Goal: Task Accomplishment & Management: Use online tool/utility

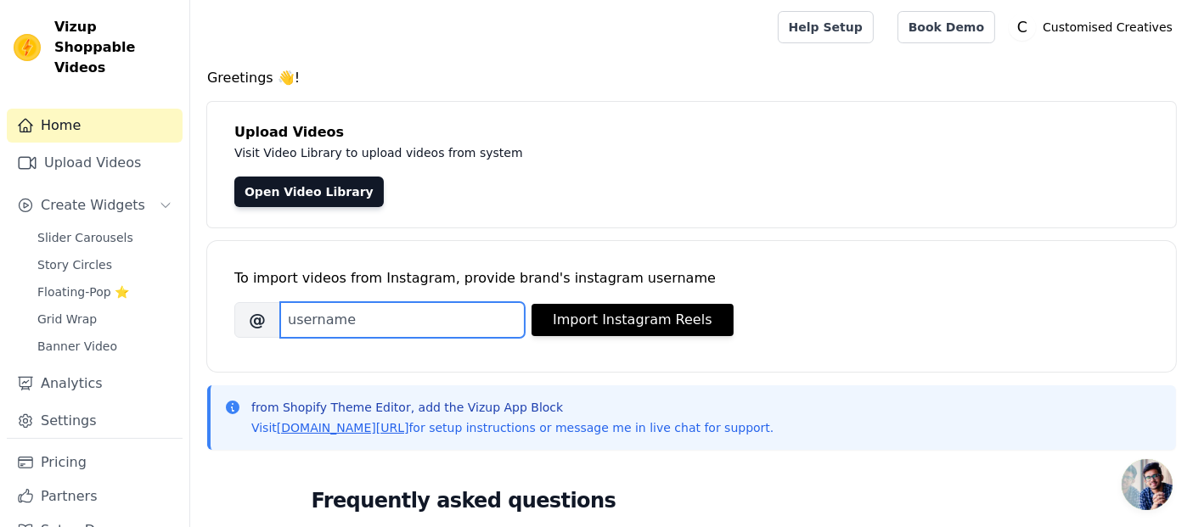
click at [424, 321] on input "Brand's Instagram Username" at bounding box center [402, 320] width 245 height 36
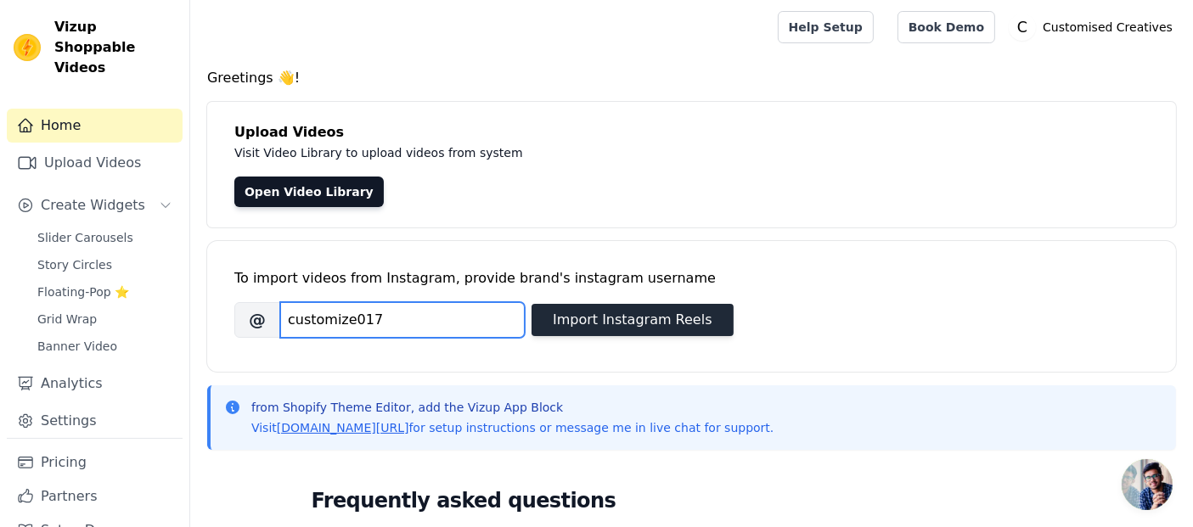
type input "customize017"
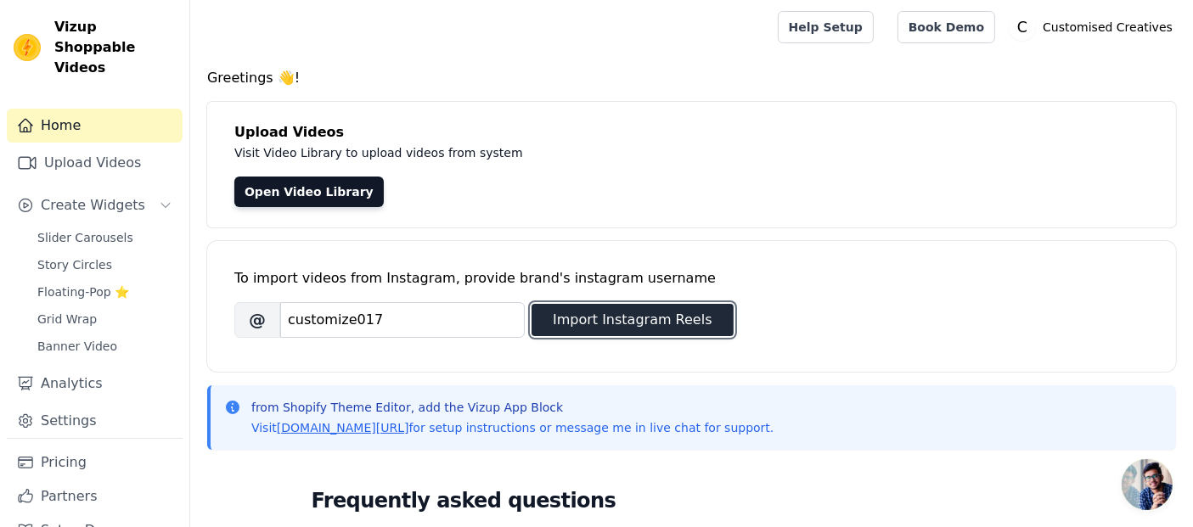
click at [577, 331] on button "Import Instagram Reels" at bounding box center [633, 320] width 202 height 32
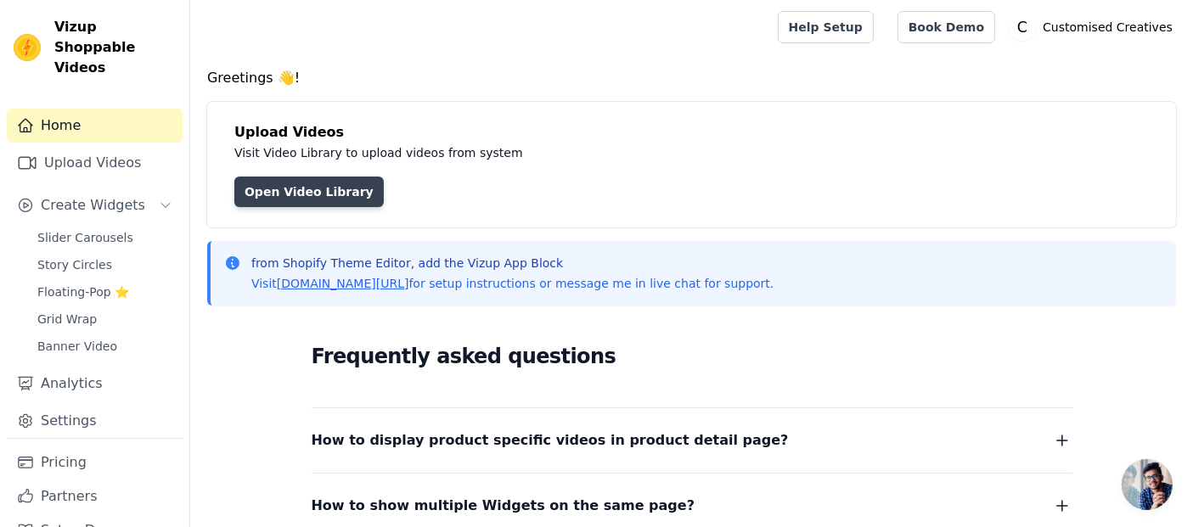
click at [329, 185] on link "Open Video Library" at bounding box center [308, 192] width 149 height 31
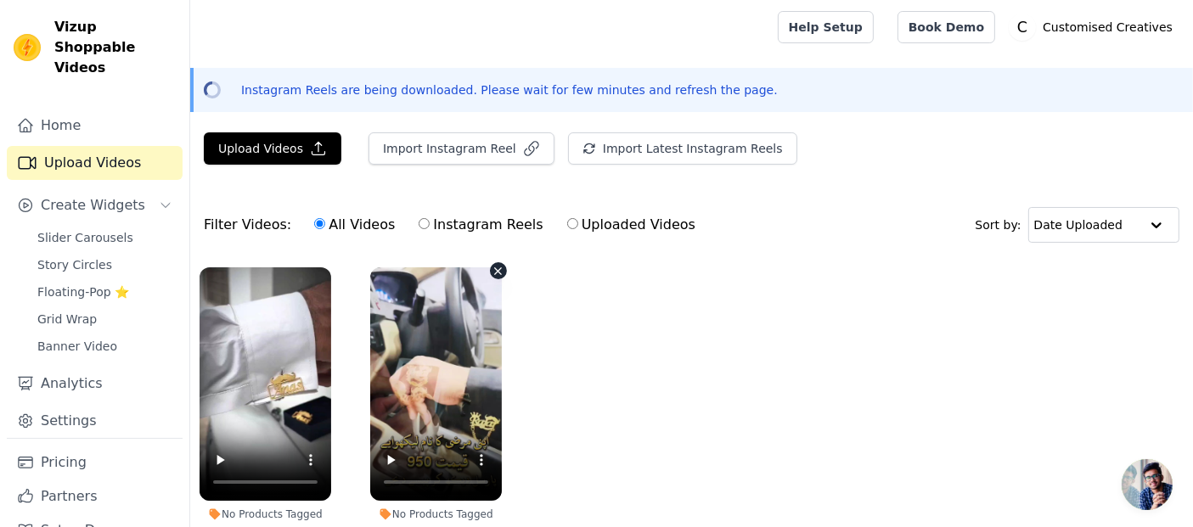
scroll to position [112, 0]
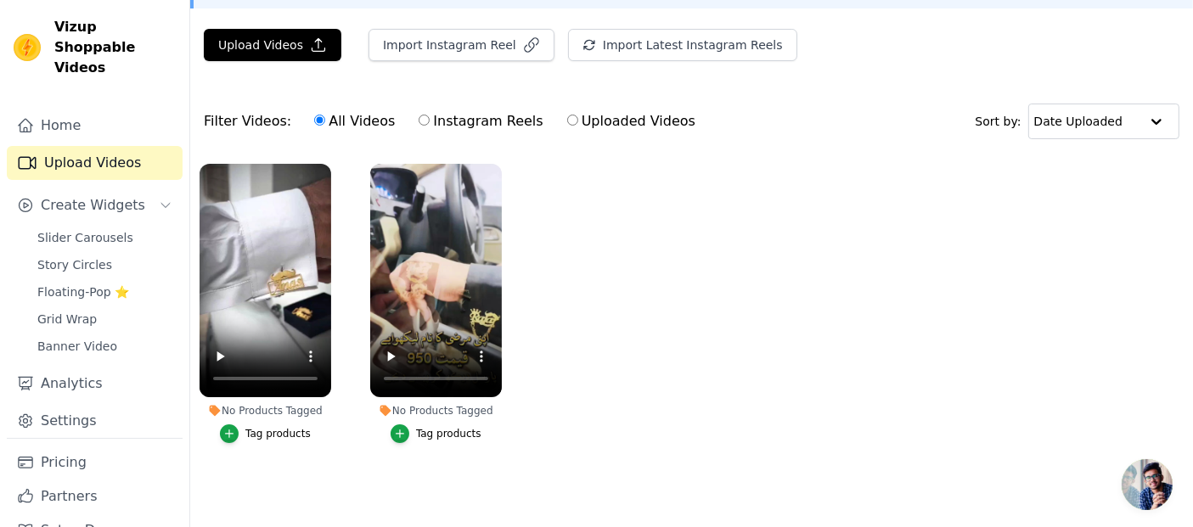
click at [465, 110] on label "Instagram Reels" at bounding box center [481, 121] width 126 height 22
click at [430, 115] on input "Instagram Reels" at bounding box center [424, 120] width 11 height 11
radio input "true"
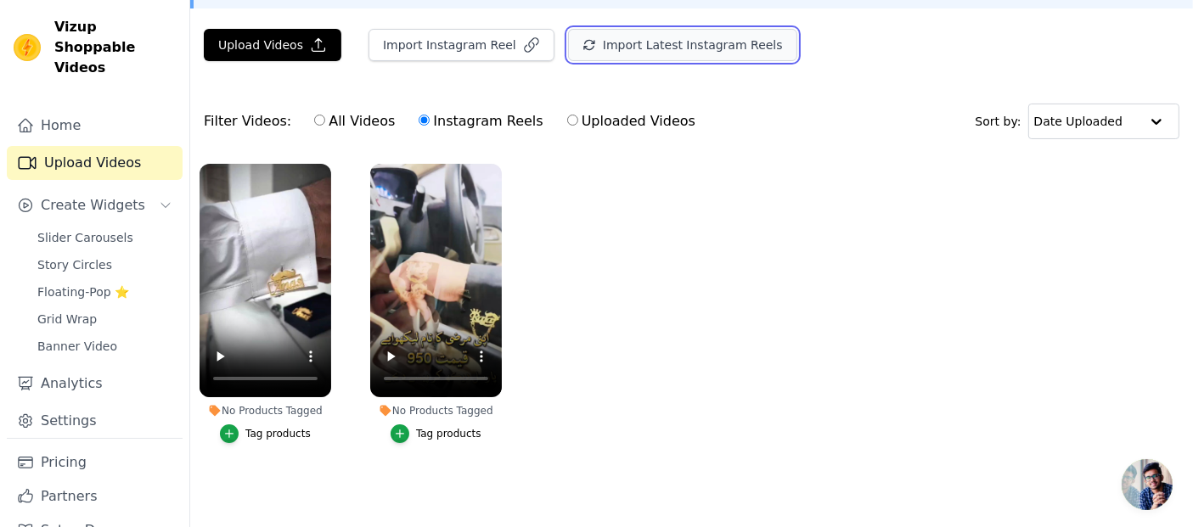
click at [601, 31] on button "Import Latest Instagram Reels" at bounding box center [682, 45] width 229 height 32
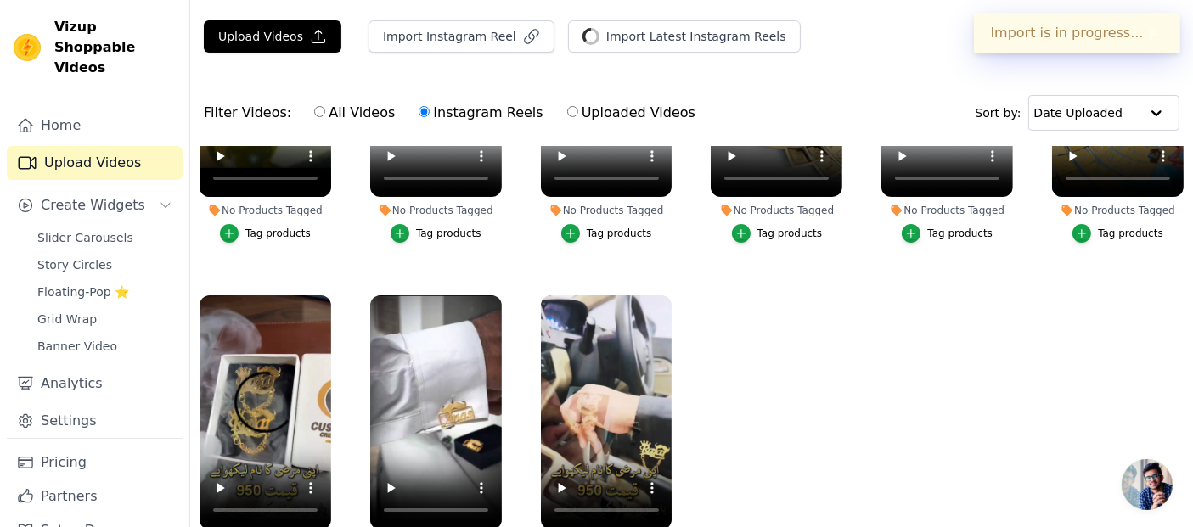
scroll to position [0, 0]
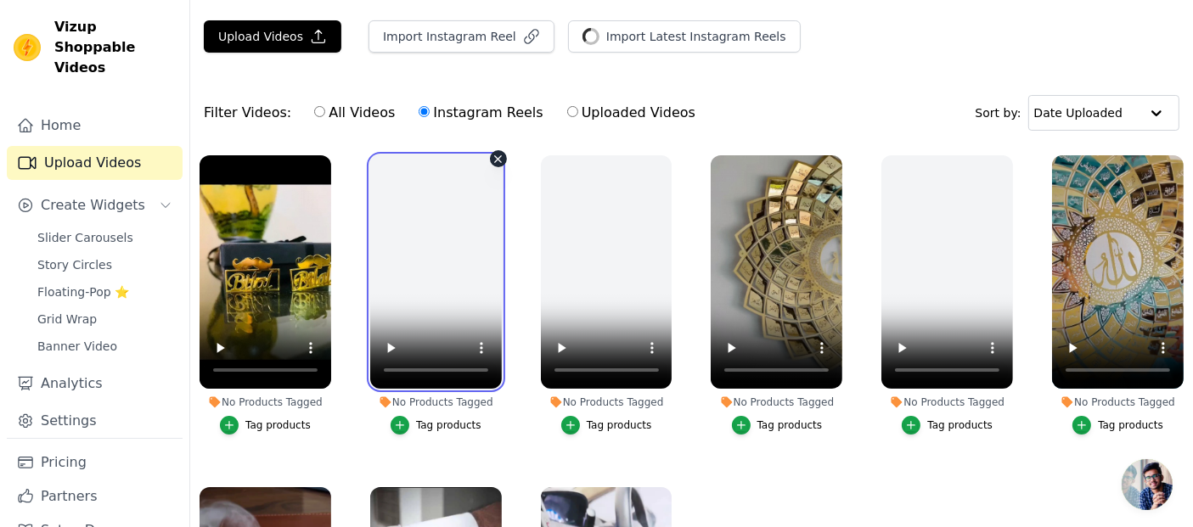
click at [481, 268] on video at bounding box center [436, 271] width 132 height 233
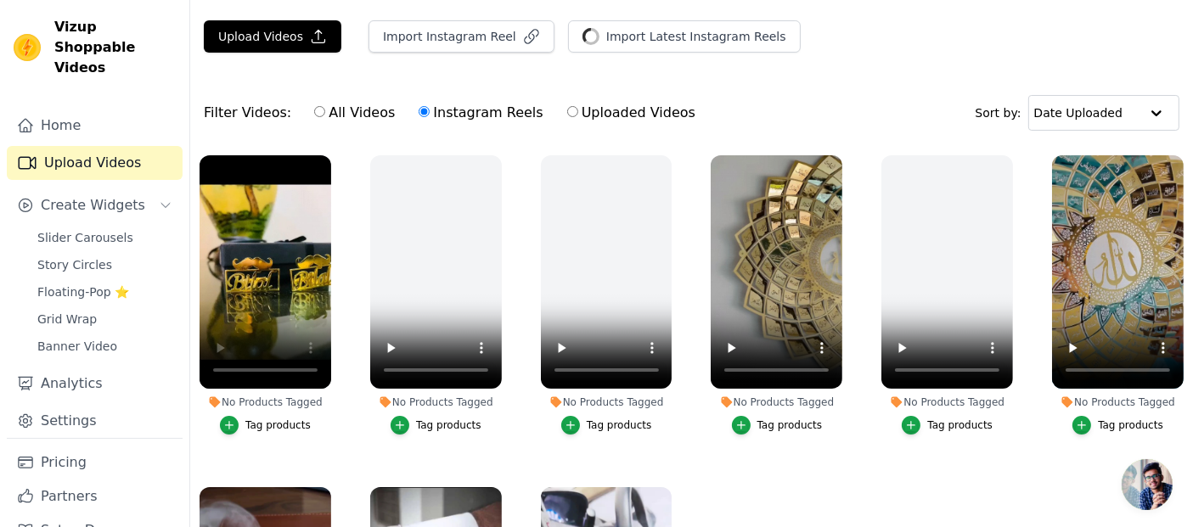
click at [273, 420] on div "Tag products" at bounding box center [277, 426] width 65 height 14
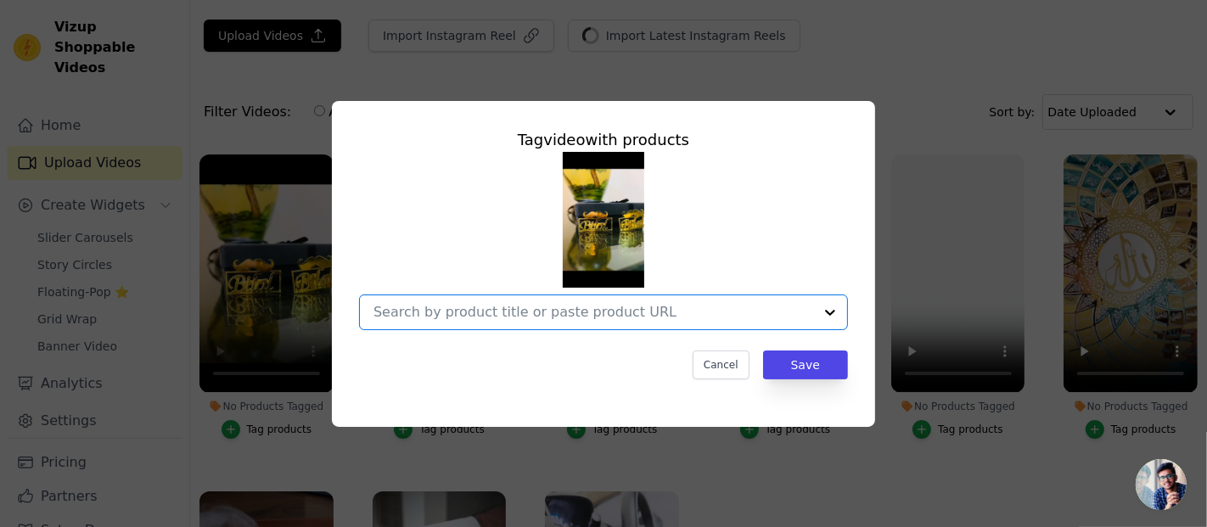
click at [611, 320] on input "No Products Tagged Tag video with products Option undefined, selected. Select i…" at bounding box center [594, 312] width 440 height 16
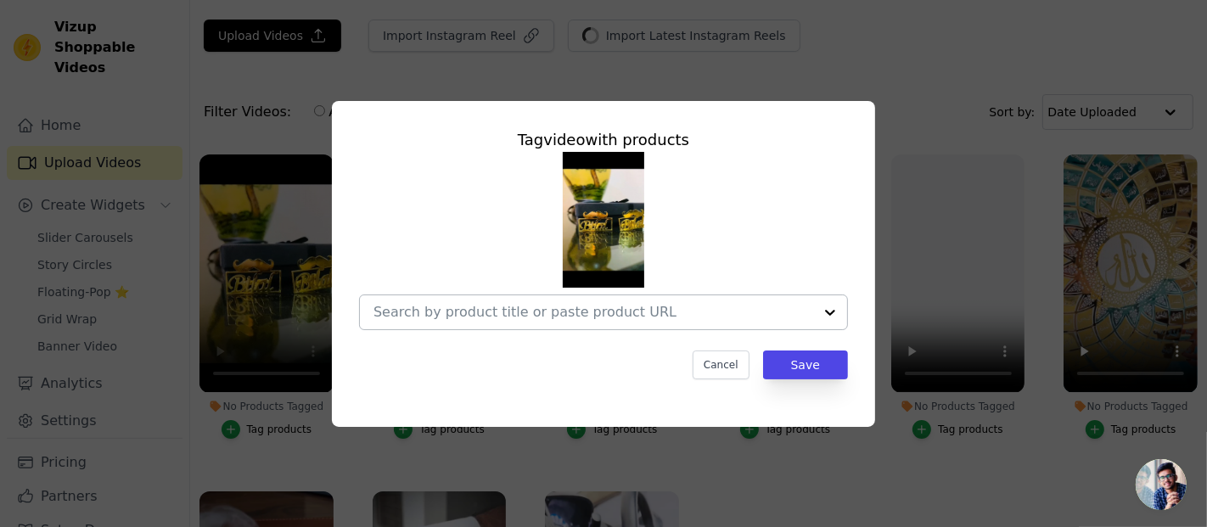
click at [613, 321] on div at bounding box center [594, 312] width 440 height 34
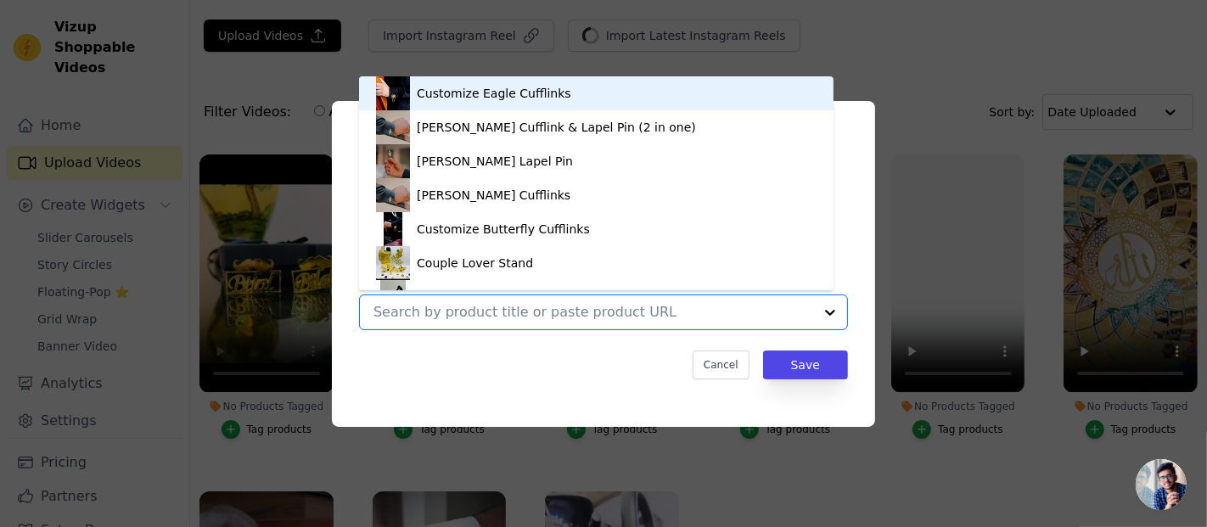
click at [626, 356] on div "Cancel Save" at bounding box center [603, 365] width 489 height 29
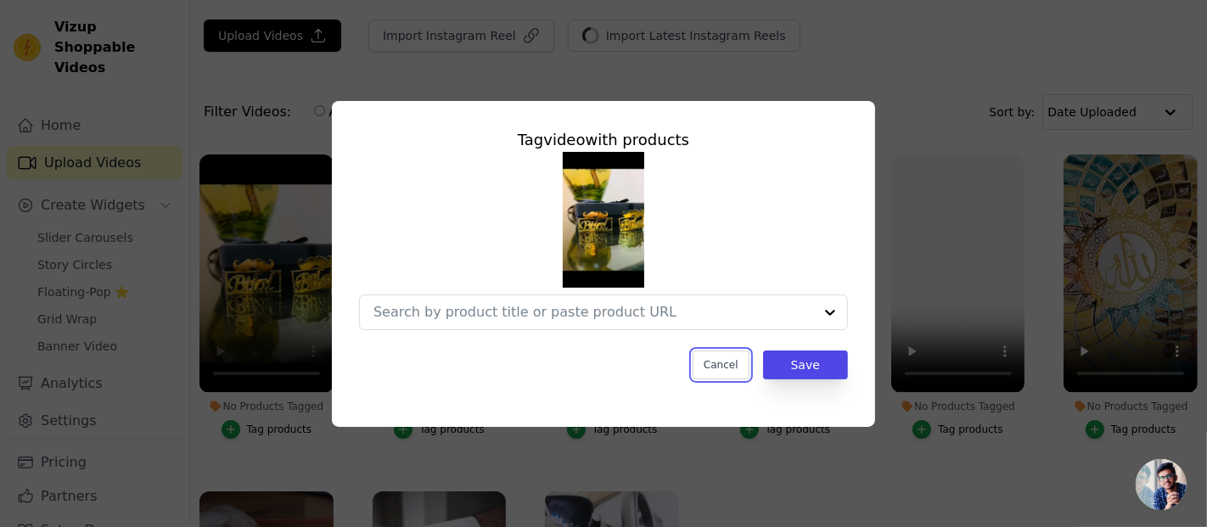
drag, startPoint x: 739, startPoint y: 362, endPoint x: 727, endPoint y: 369, distance: 14.1
click at [727, 369] on button "Cancel" at bounding box center [721, 365] width 57 height 29
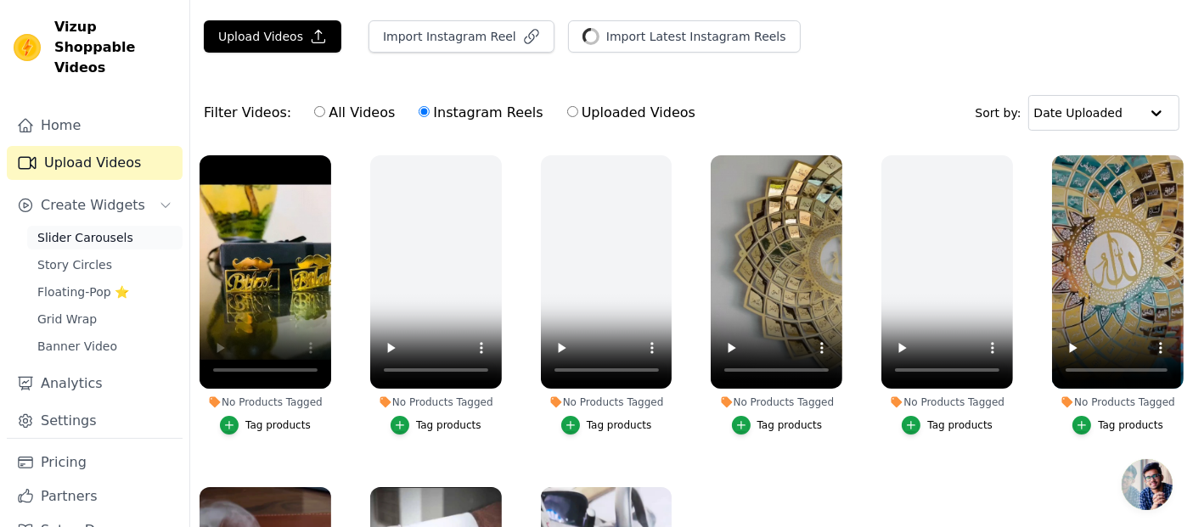
click at [92, 239] on span "Slider Carousels" at bounding box center [85, 237] width 96 height 17
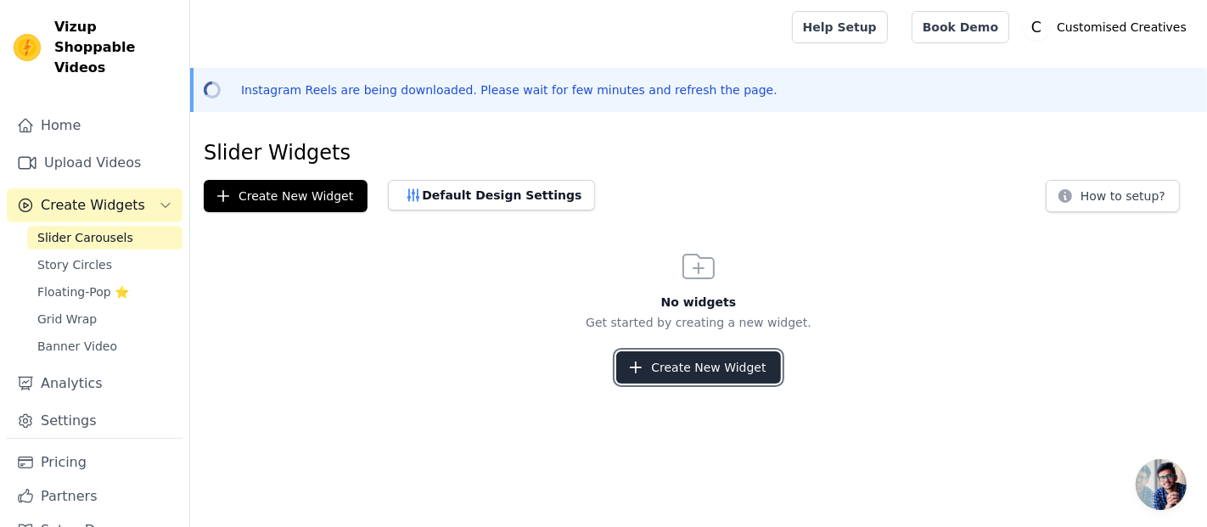
click at [711, 369] on button "Create New Widget" at bounding box center [698, 368] width 164 height 32
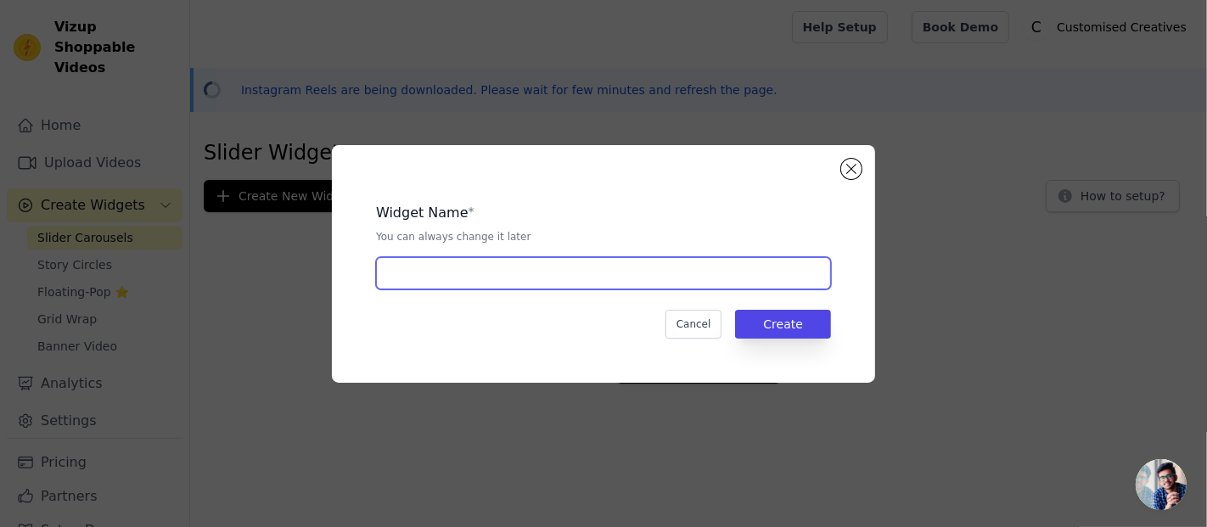
click at [617, 273] on input "text" at bounding box center [603, 273] width 455 height 32
type input "home"
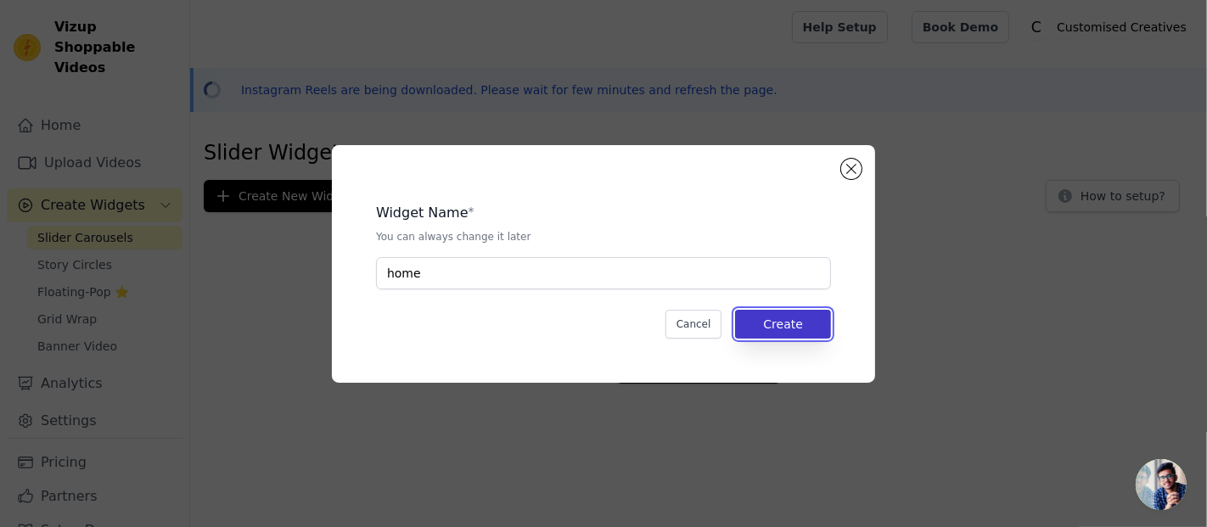
click at [774, 323] on button "Create" at bounding box center [783, 324] width 96 height 29
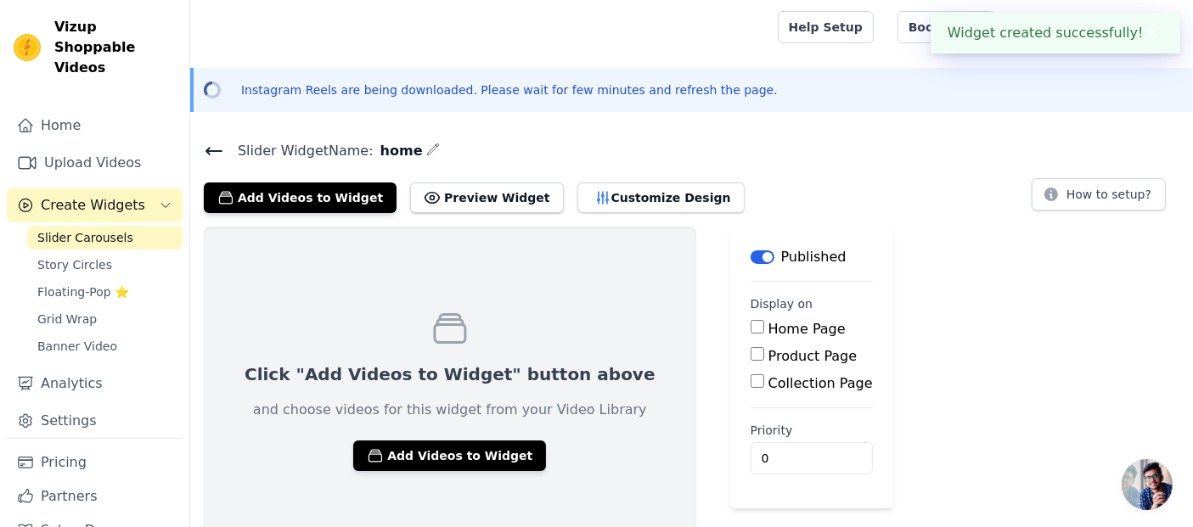
click at [768, 329] on label "Home Page" at bounding box center [806, 329] width 77 height 16
click at [751, 329] on input "Home Page" at bounding box center [758, 327] width 14 height 14
checkbox input "true"
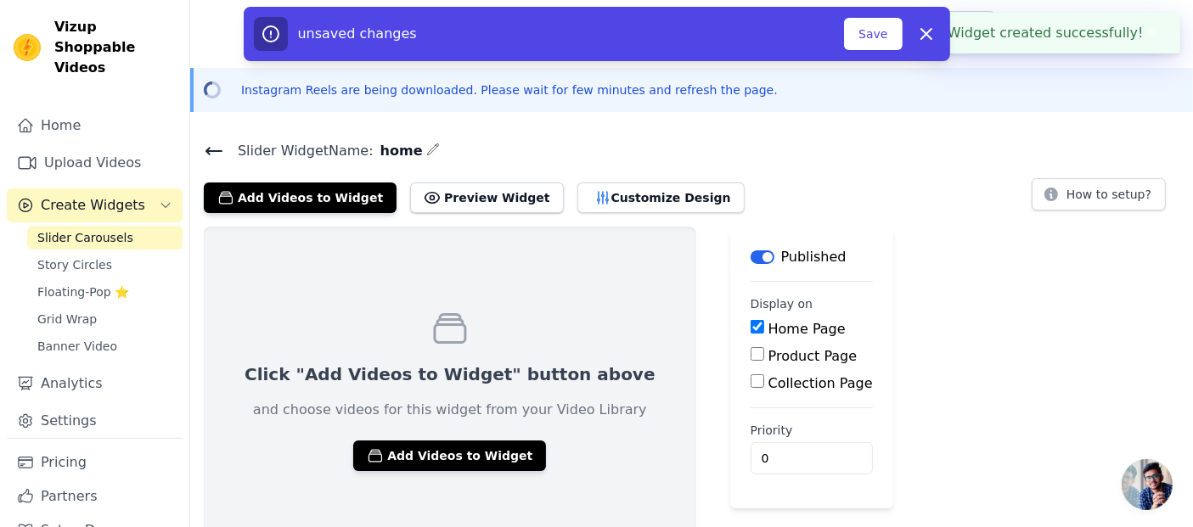
scroll to position [24, 0]
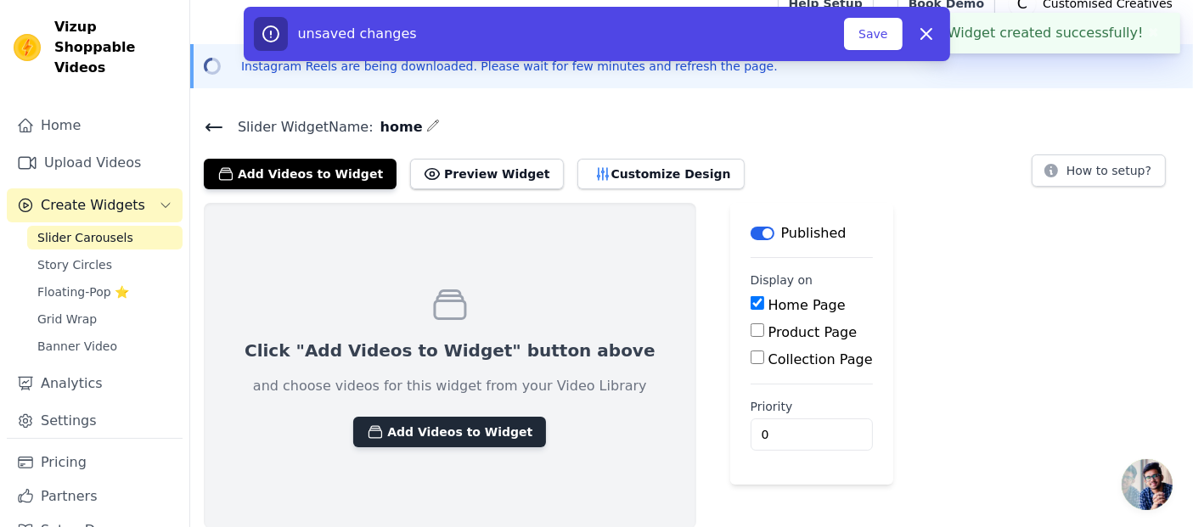
click at [427, 431] on button "Add Videos to Widget" at bounding box center [449, 432] width 193 height 31
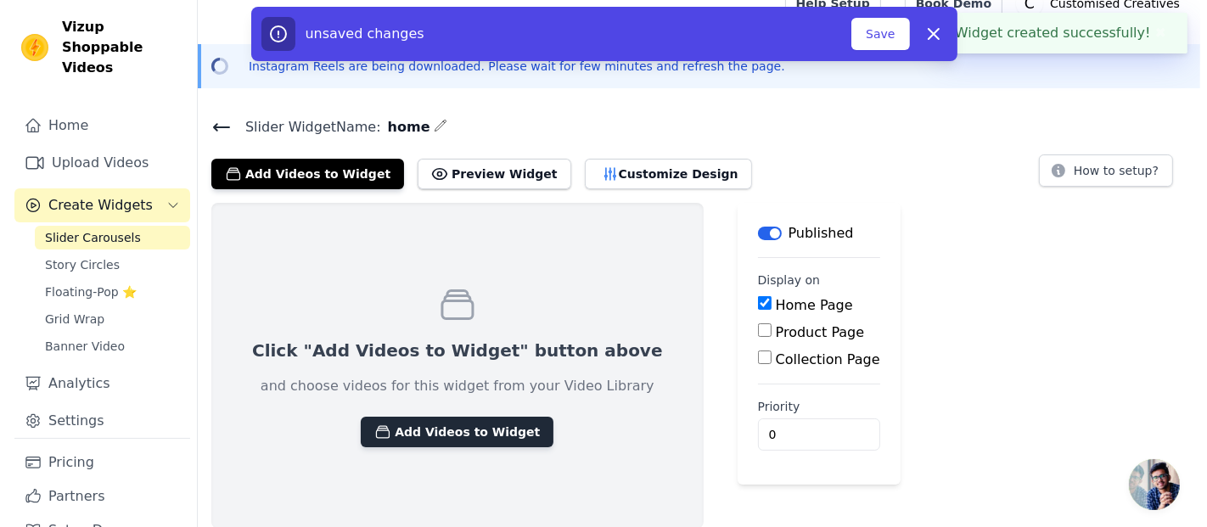
scroll to position [0, 0]
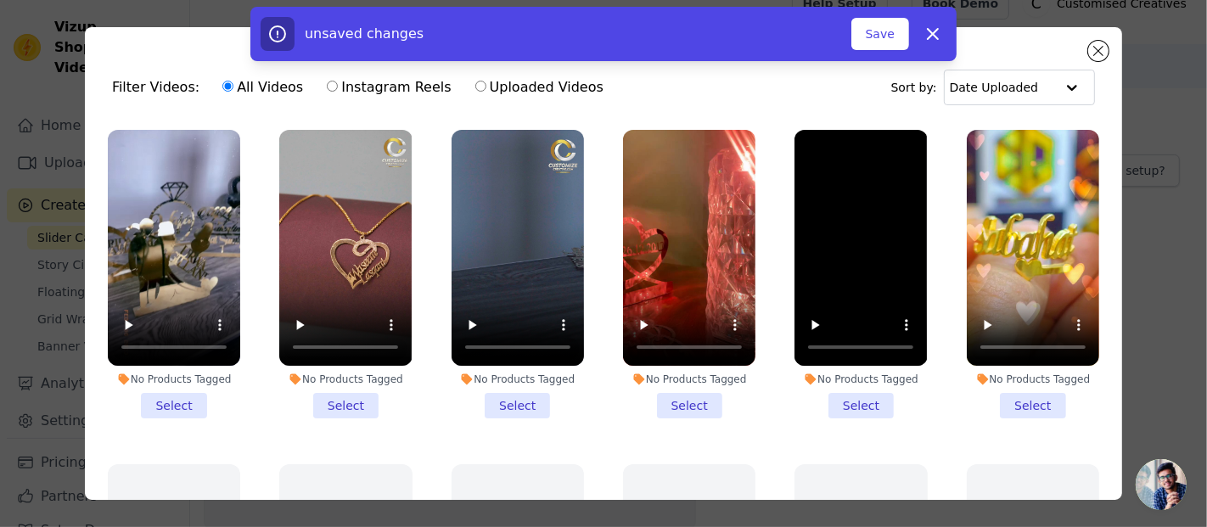
click at [182, 401] on li "No Products Tagged Select" at bounding box center [174, 274] width 132 height 289
click at [0, 0] on input "No Products Tagged Select" at bounding box center [0, 0] width 0 height 0
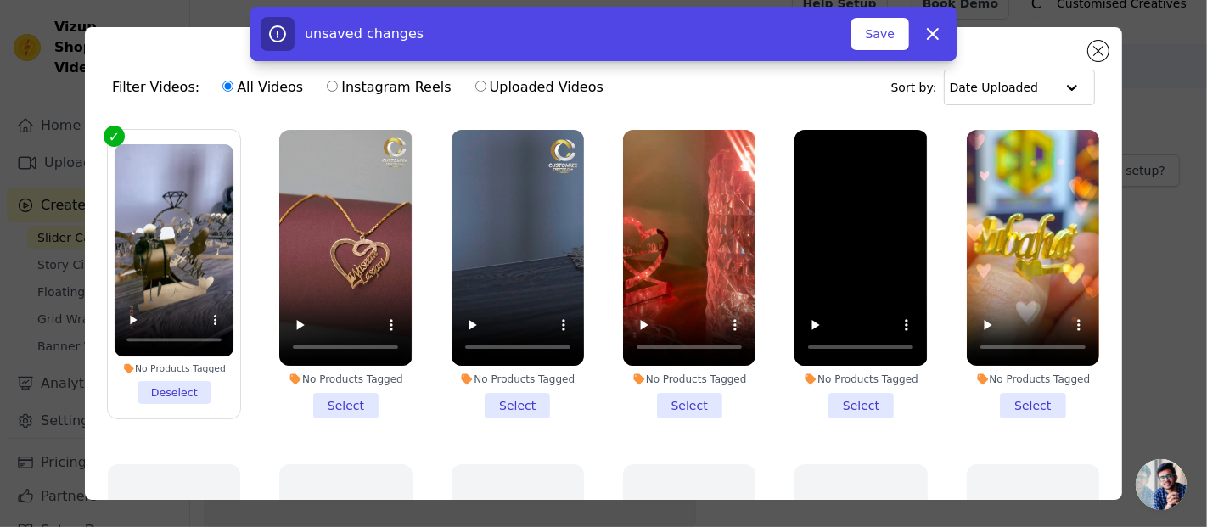
click at [312, 402] on li "No Products Tagged Select" at bounding box center [345, 274] width 132 height 289
click at [0, 0] on input "No Products Tagged Select" at bounding box center [0, 0] width 0 height 0
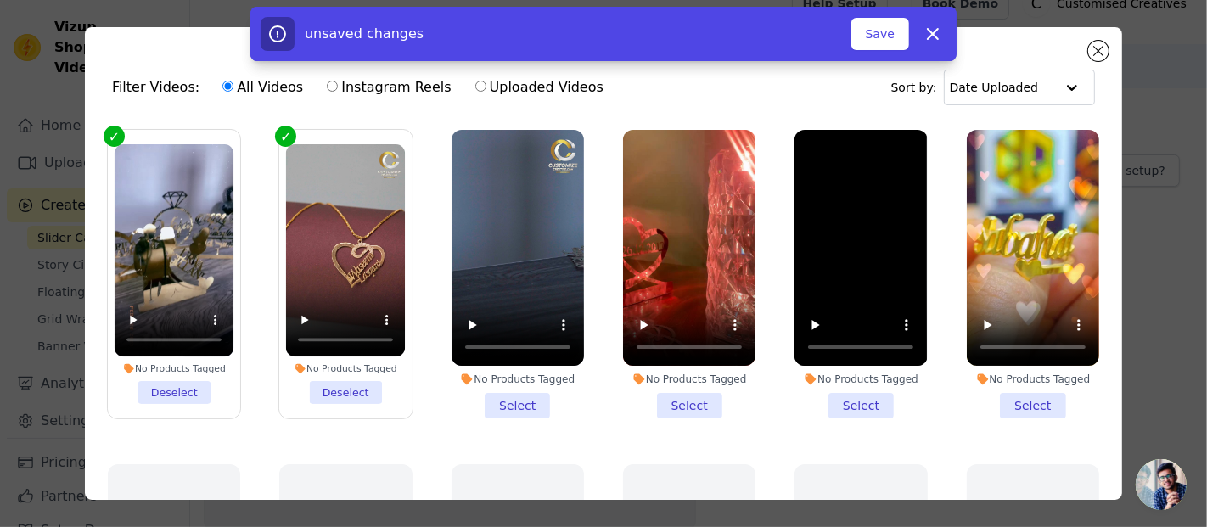
click at [452, 388] on li "No Products Tagged Select" at bounding box center [518, 274] width 132 height 289
click at [0, 0] on input "No Products Tagged Select" at bounding box center [0, 0] width 0 height 0
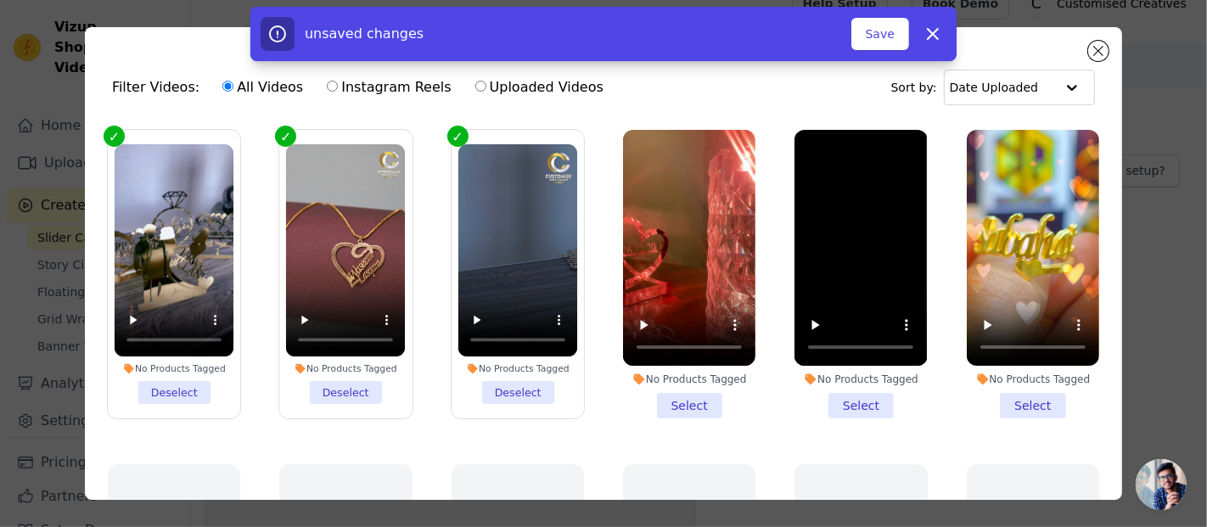
click at [668, 383] on li "No Products Tagged Select" at bounding box center [689, 274] width 132 height 289
click at [0, 0] on input "No Products Tagged Select" at bounding box center [0, 0] width 0 height 0
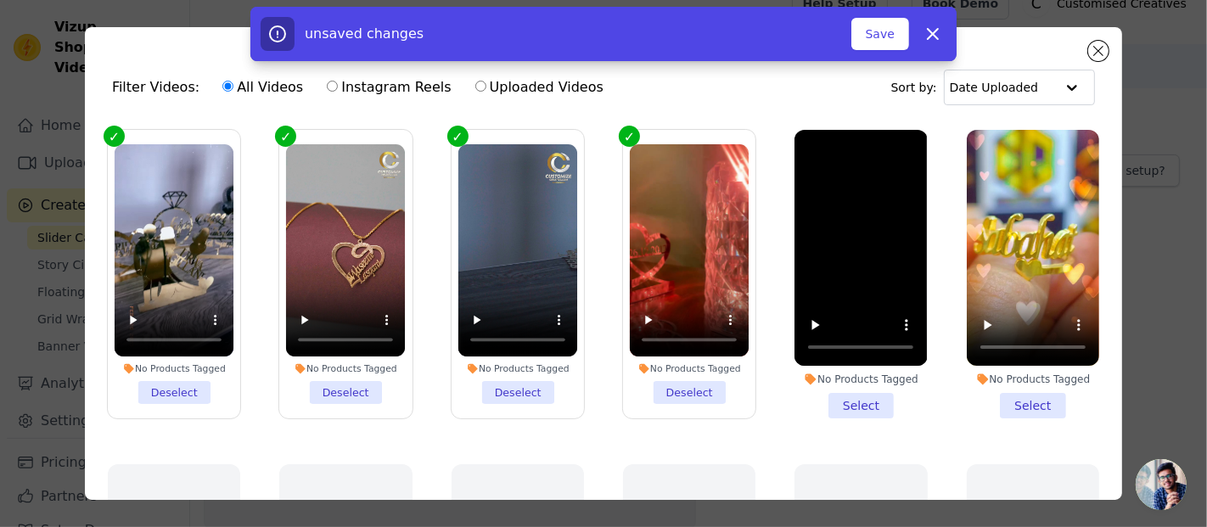
click at [807, 385] on li "No Products Tagged Select" at bounding box center [861, 274] width 132 height 289
click at [0, 0] on input "No Products Tagged Select" at bounding box center [0, 0] width 0 height 0
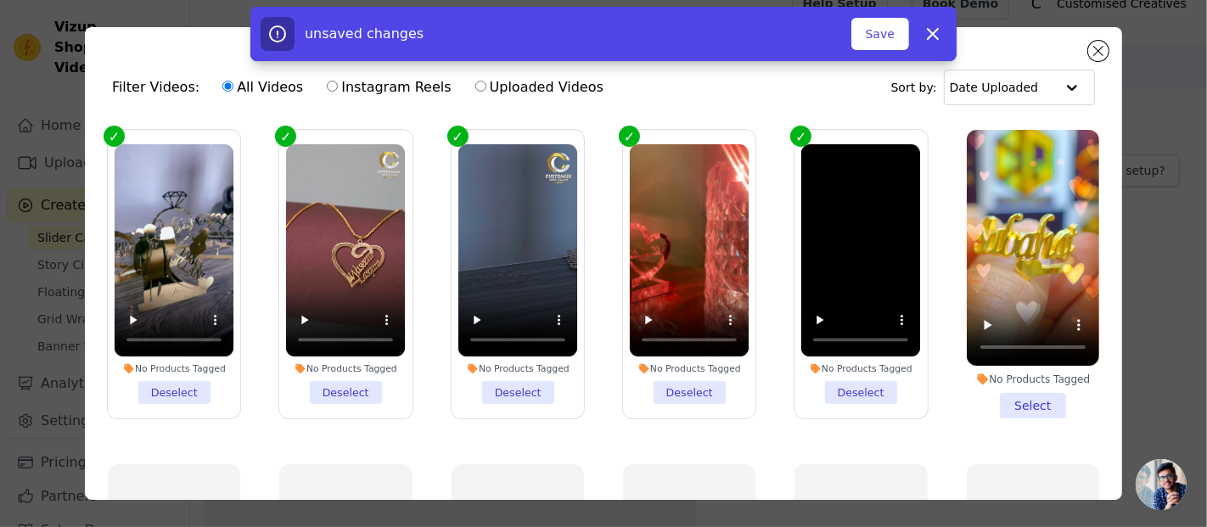
click at [980, 390] on li "No Products Tagged Select" at bounding box center [1033, 274] width 132 height 289
click at [0, 0] on input "No Products Tagged Select" at bounding box center [0, 0] width 0 height 0
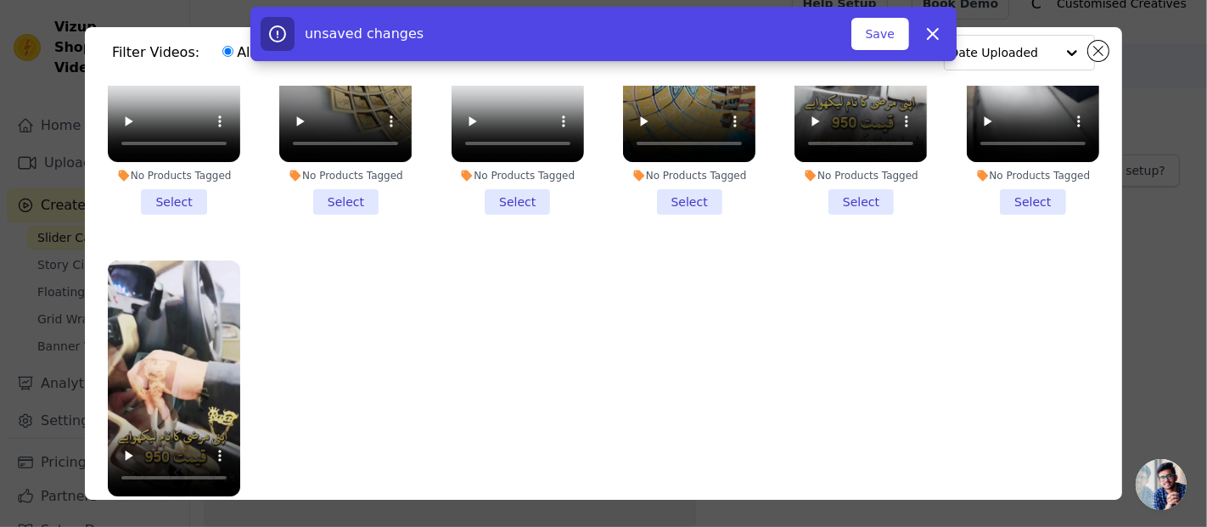
scroll to position [147, 0]
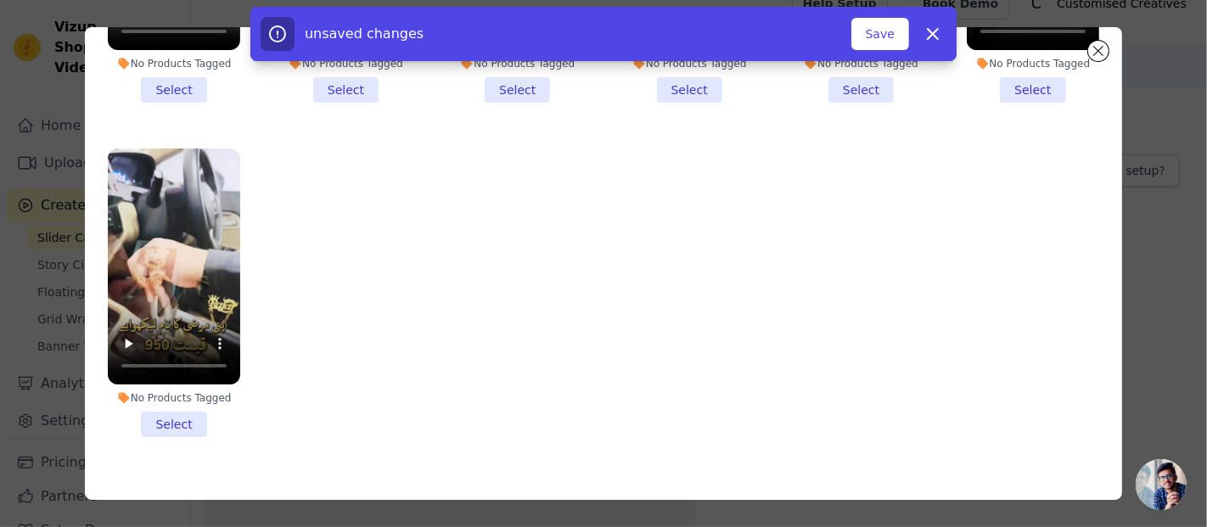
click at [165, 388] on li "No Products Tagged Select" at bounding box center [174, 293] width 132 height 289
click at [0, 0] on input "No Products Tagged Select" at bounding box center [0, 0] width 0 height 0
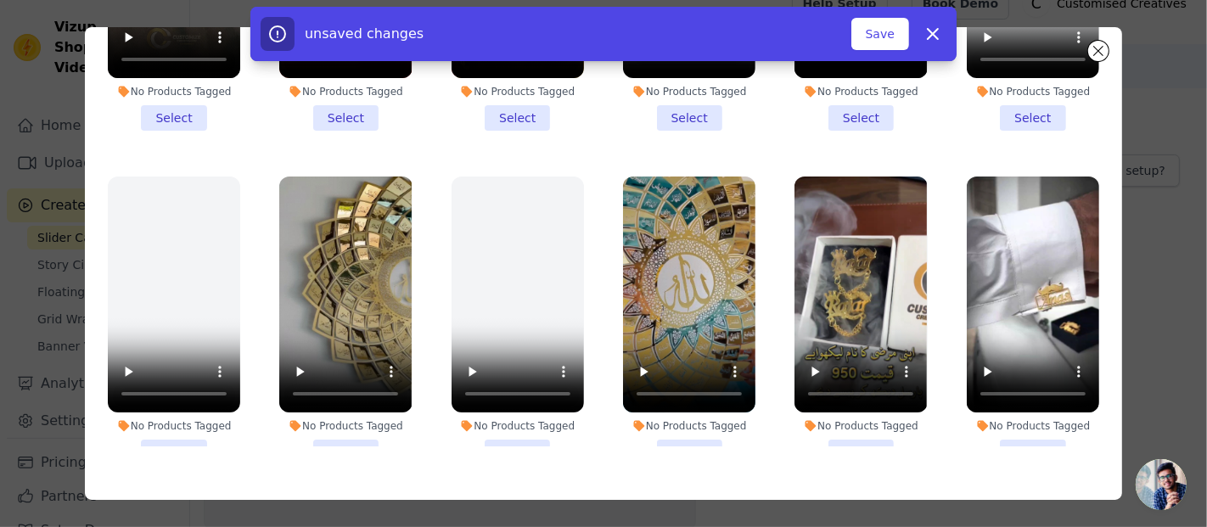
scroll to position [810, 0]
click at [846, 430] on li "No Products Tagged Select" at bounding box center [861, 321] width 132 height 289
click at [0, 0] on input "No Products Tagged Select" at bounding box center [0, 0] width 0 height 0
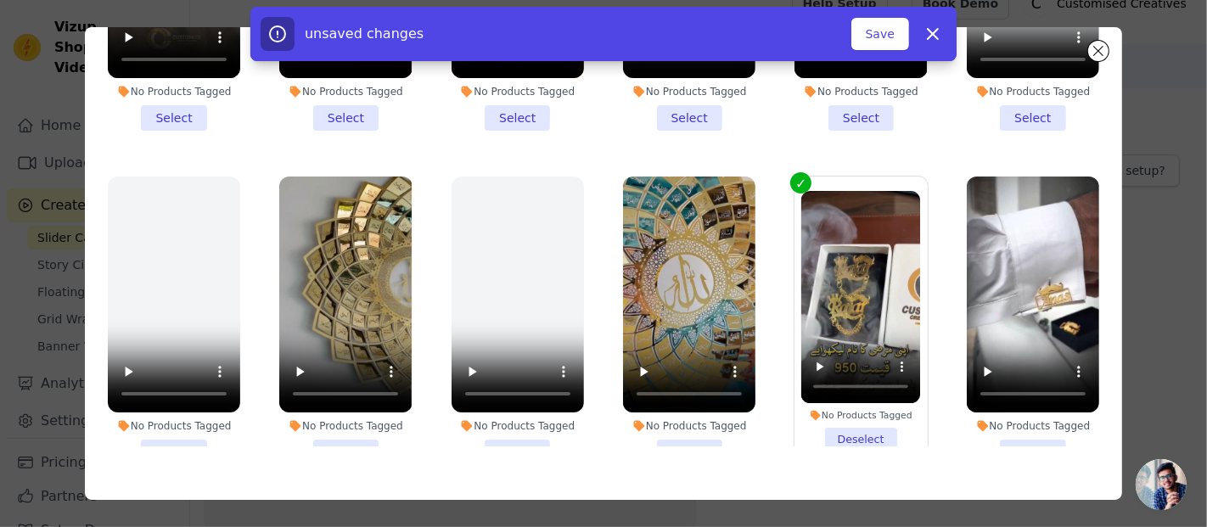
click at [1030, 420] on li "No Products Tagged Select" at bounding box center [1033, 321] width 132 height 289
click at [0, 0] on input "No Products Tagged Select" at bounding box center [0, 0] width 0 height 0
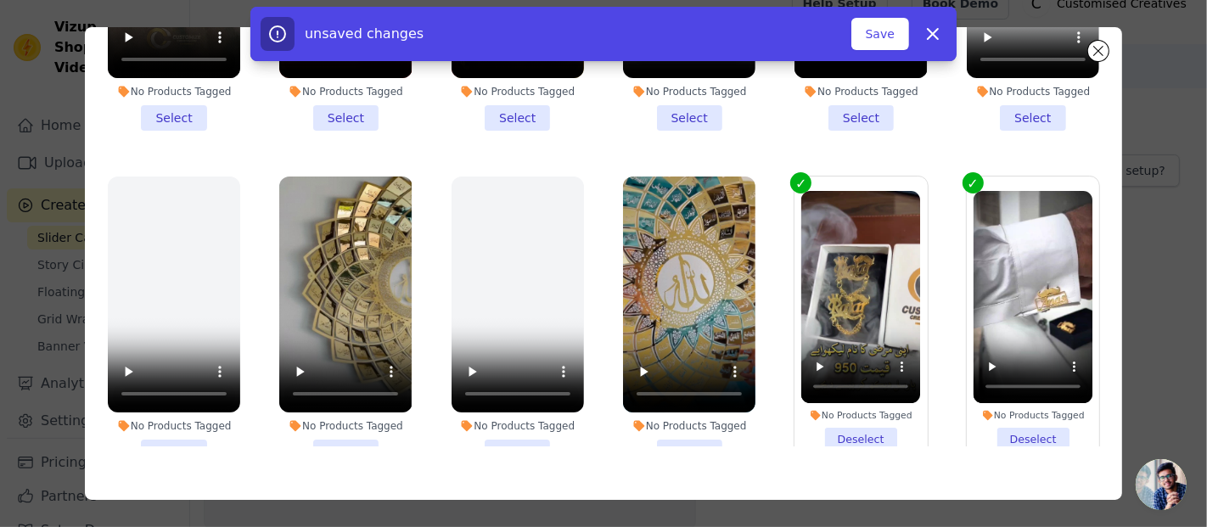
click at [688, 420] on li "No Products Tagged Select" at bounding box center [689, 321] width 132 height 289
click at [0, 0] on input "No Products Tagged Select" at bounding box center [0, 0] width 0 height 0
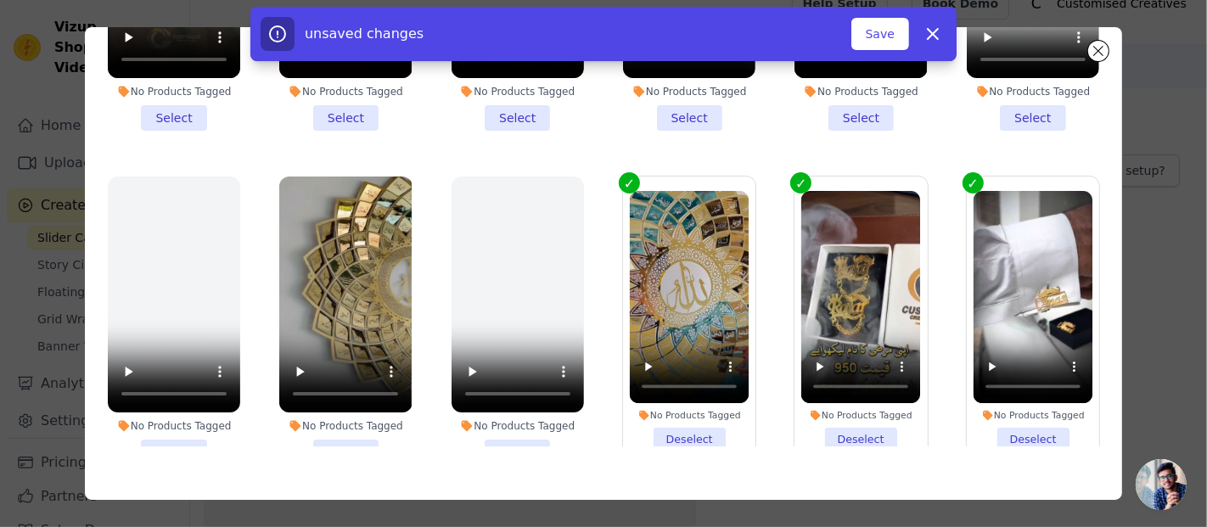
click at [351, 404] on li "No Products Tagged Select" at bounding box center [345, 321] width 132 height 289
click at [0, 0] on input "No Products Tagged Select" at bounding box center [0, 0] width 0 height 0
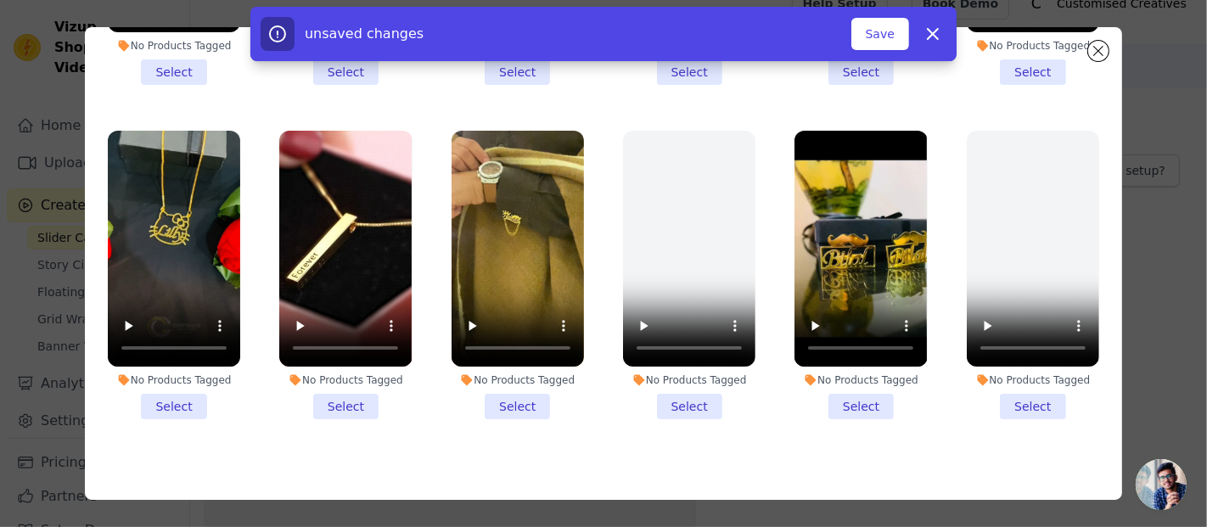
scroll to position [514, 0]
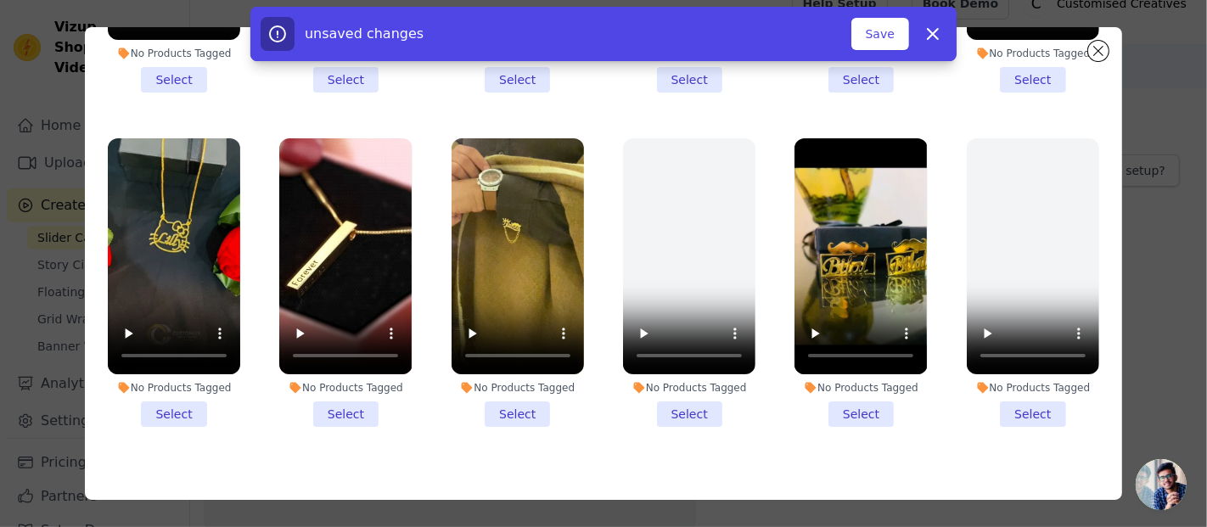
click at [838, 385] on li "No Products Tagged Select" at bounding box center [861, 282] width 132 height 289
click at [0, 0] on input "No Products Tagged Select" at bounding box center [0, 0] width 0 height 0
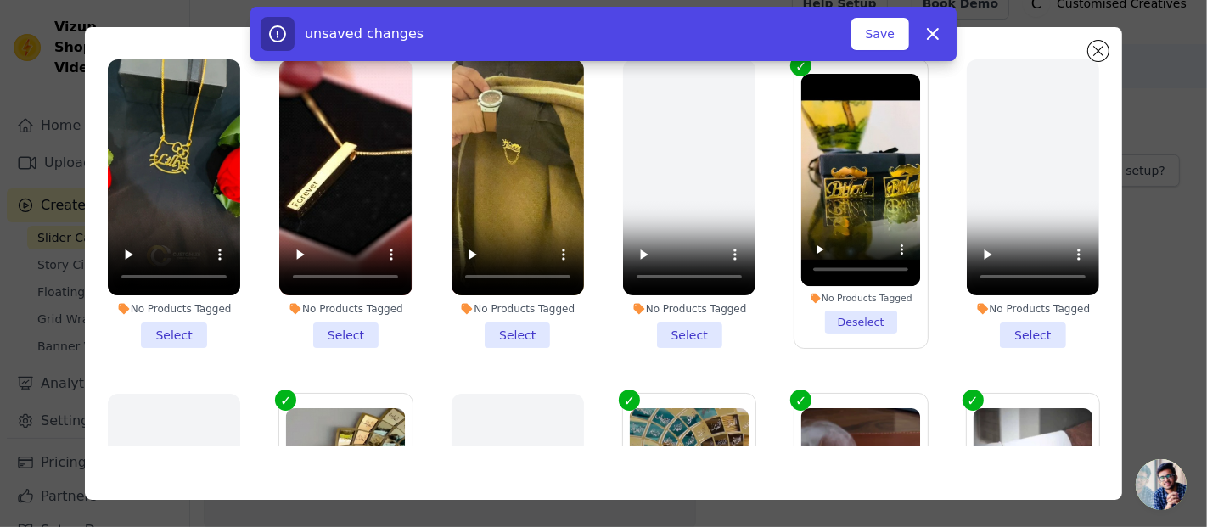
scroll to position [594, 0]
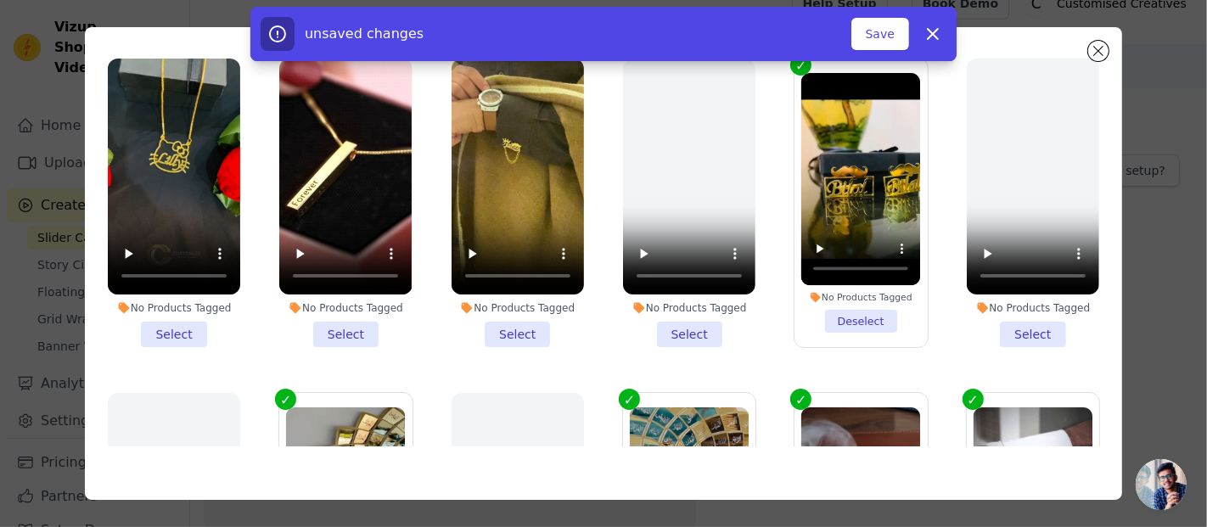
click at [494, 304] on li "No Products Tagged Select" at bounding box center [518, 203] width 132 height 289
click at [0, 0] on input "No Products Tagged Select" at bounding box center [0, 0] width 0 height 0
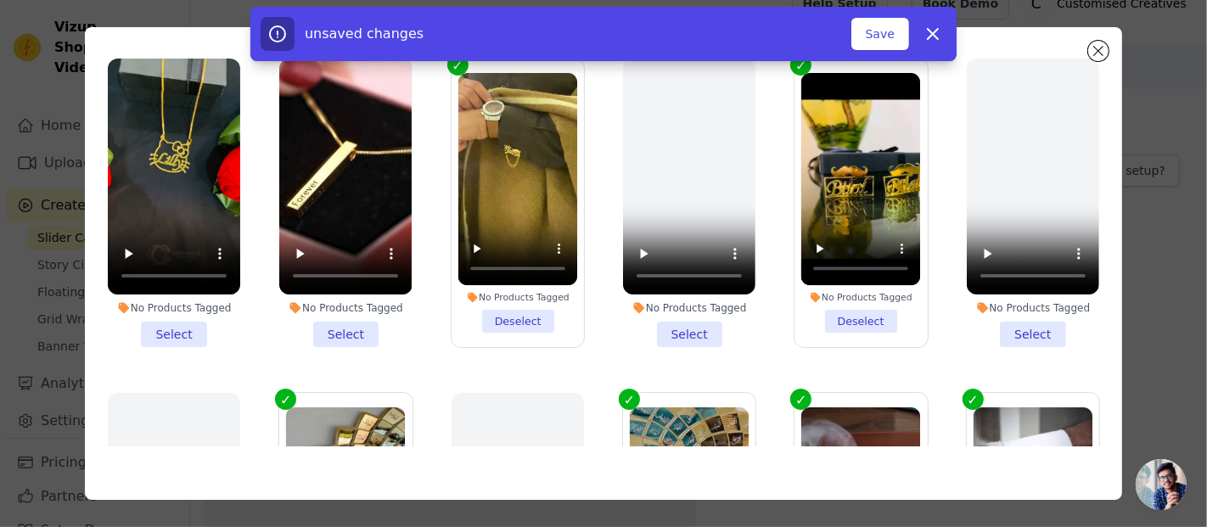
click at [368, 309] on li "No Products Tagged Select" at bounding box center [345, 203] width 132 height 289
click at [0, 0] on input "No Products Tagged Select" at bounding box center [0, 0] width 0 height 0
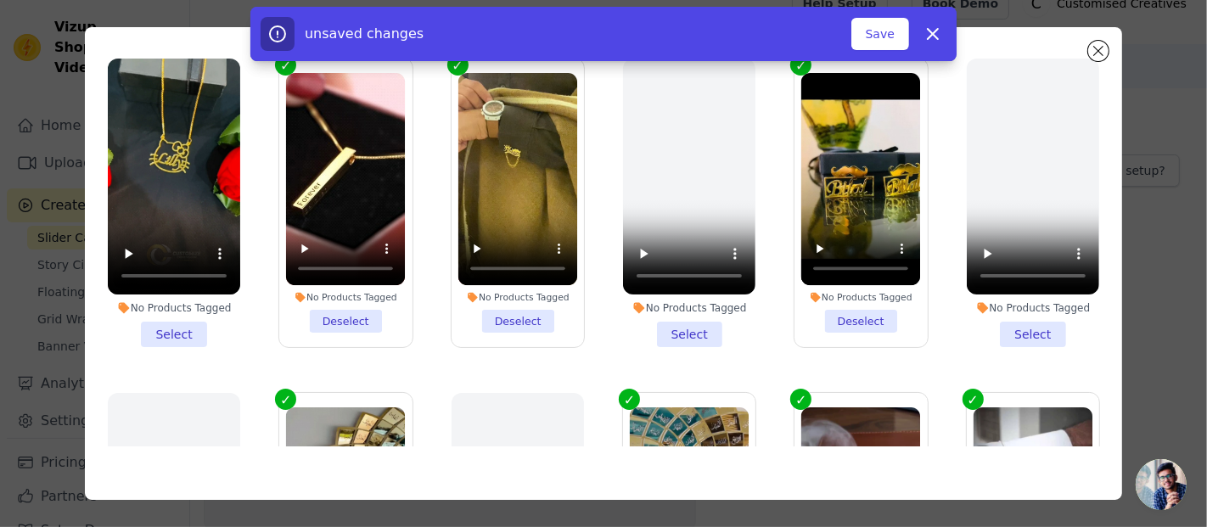
click at [184, 316] on li "No Products Tagged Select" at bounding box center [174, 203] width 132 height 289
click at [0, 0] on input "No Products Tagged Select" at bounding box center [0, 0] width 0 height 0
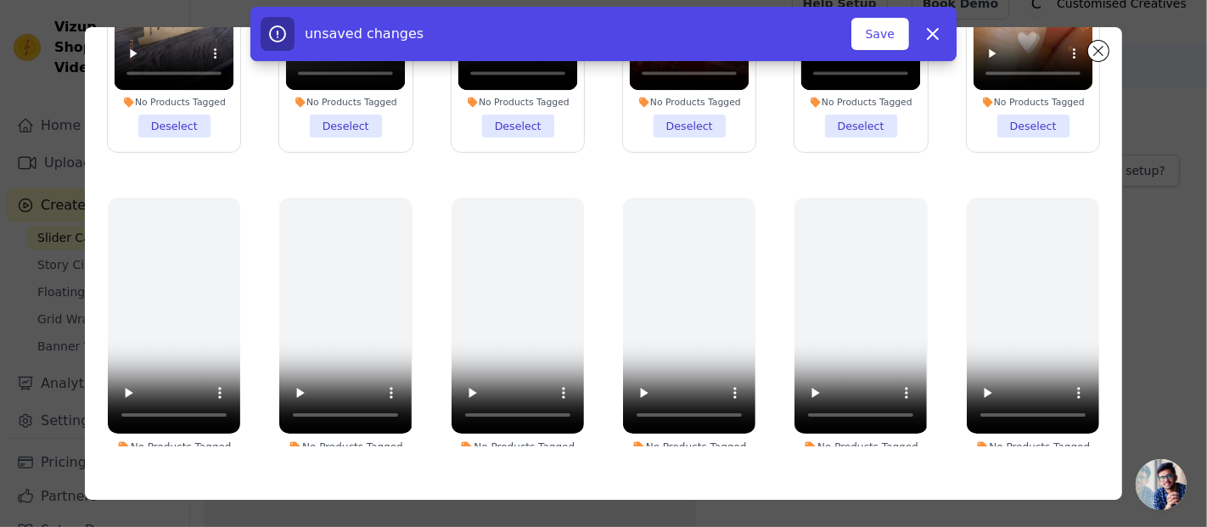
scroll to position [0, 0]
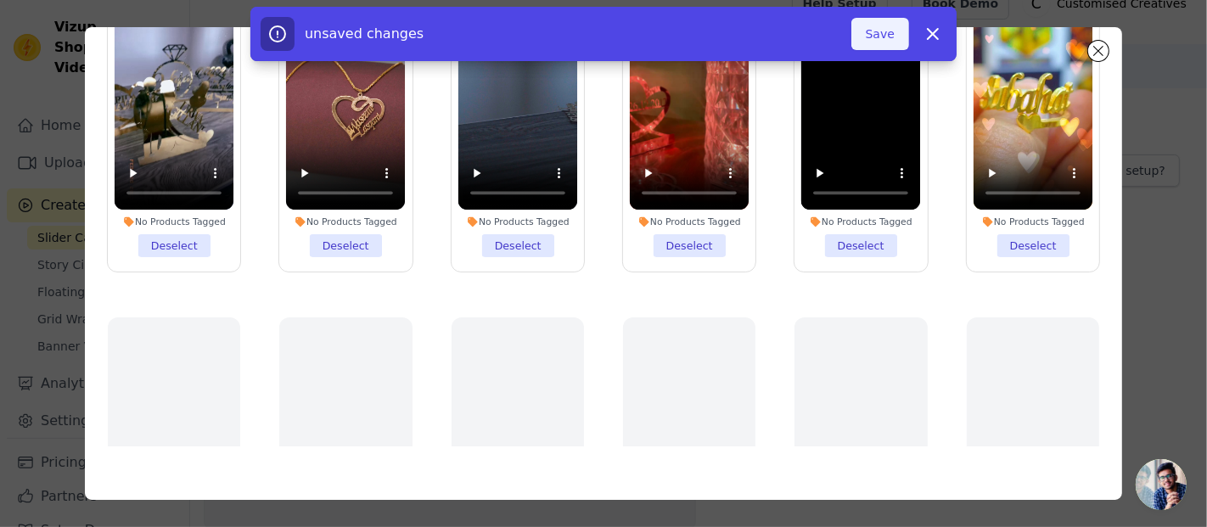
click at [870, 34] on button "Save" at bounding box center [881, 34] width 58 height 32
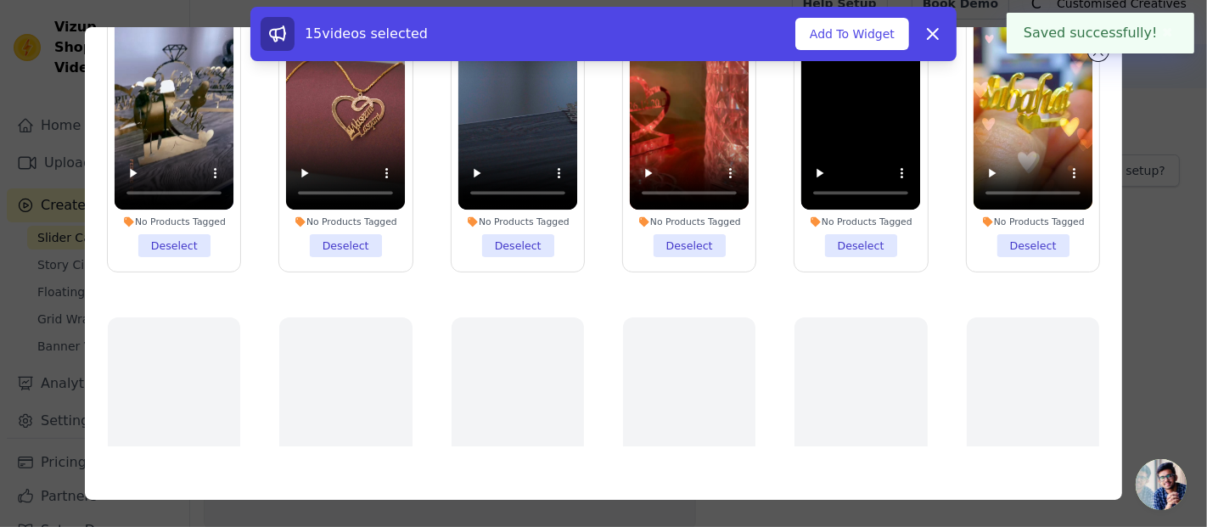
click at [870, 34] on button "Add To Widget" at bounding box center [853, 34] width 114 height 32
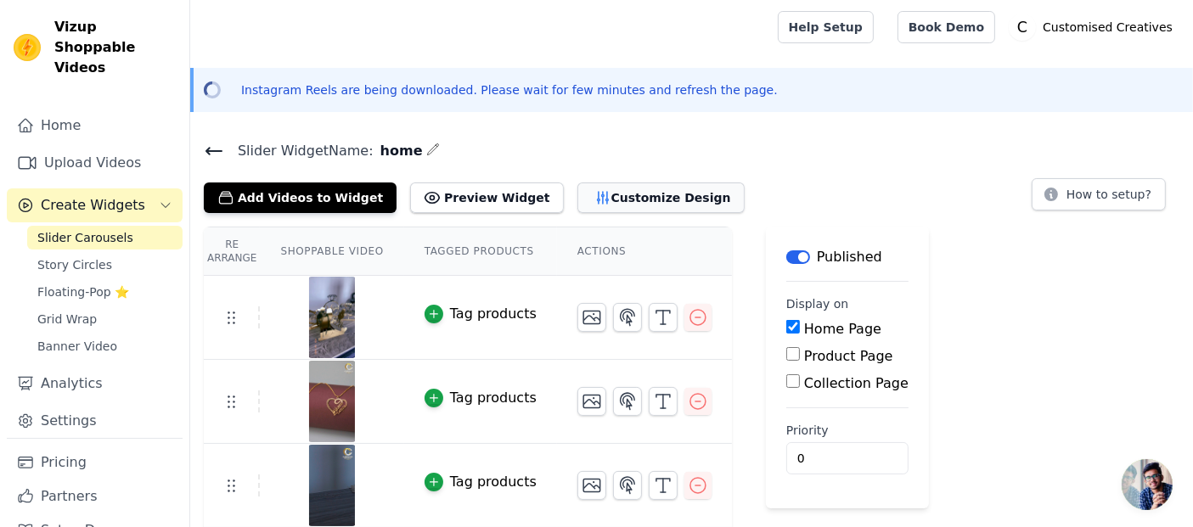
click at [621, 193] on button "Customize Design" at bounding box center [660, 198] width 167 height 31
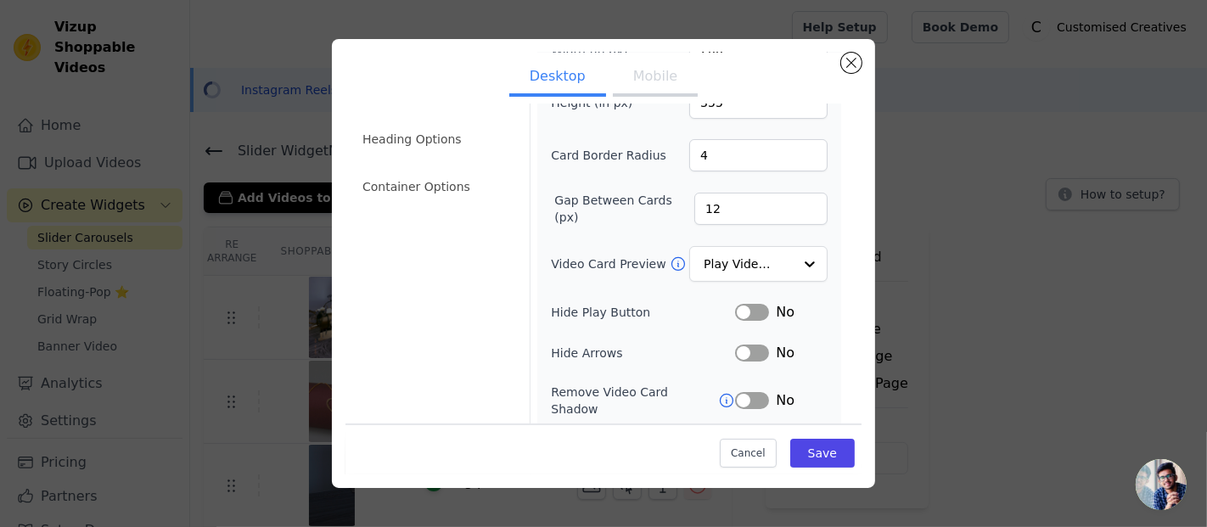
scroll to position [205, 0]
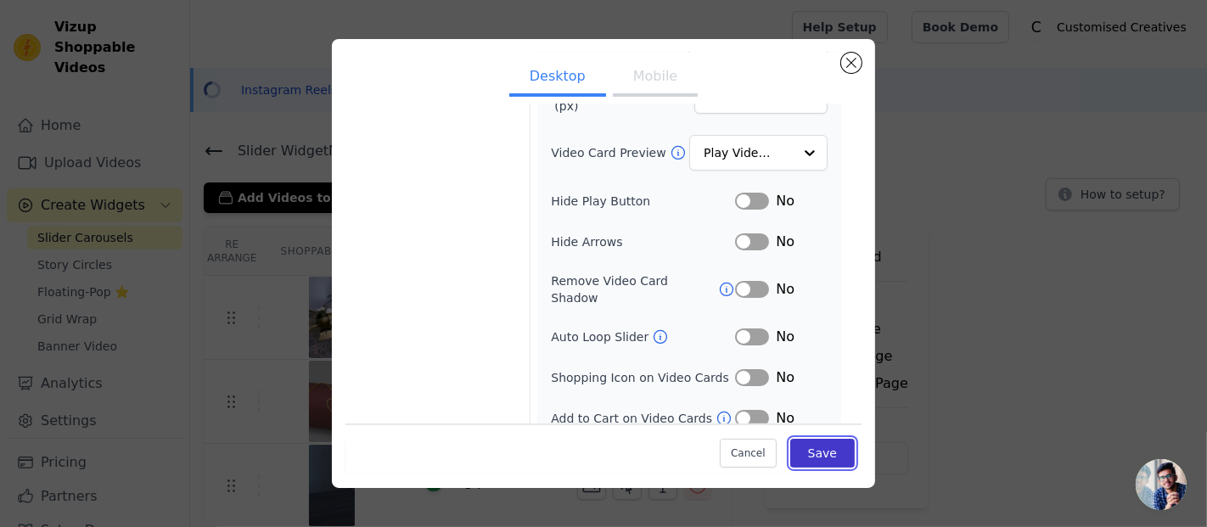
click at [806, 447] on button "Save" at bounding box center [823, 453] width 65 height 29
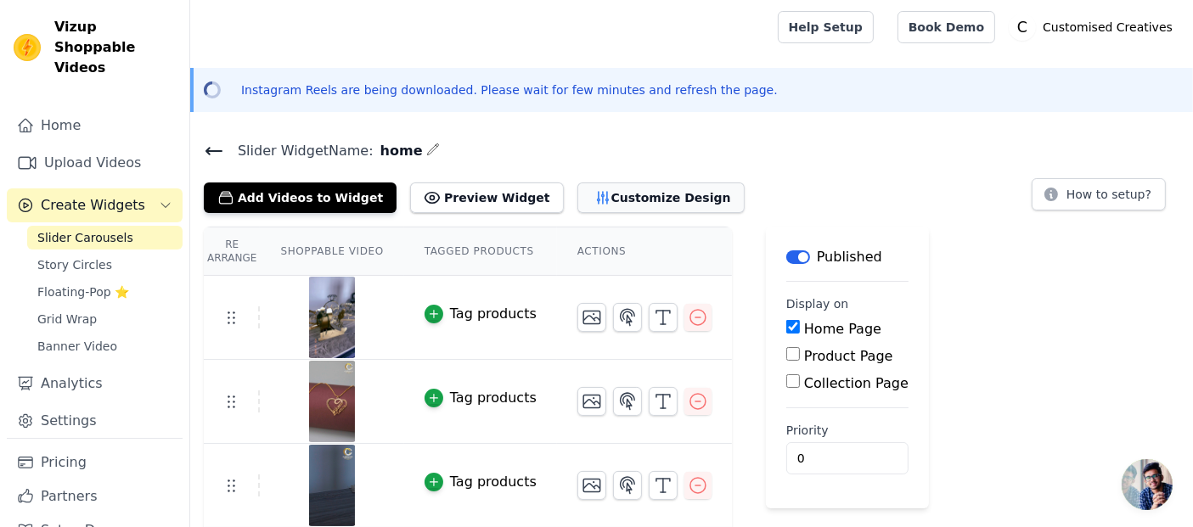
click at [594, 193] on icon "button" at bounding box center [602, 197] width 17 height 17
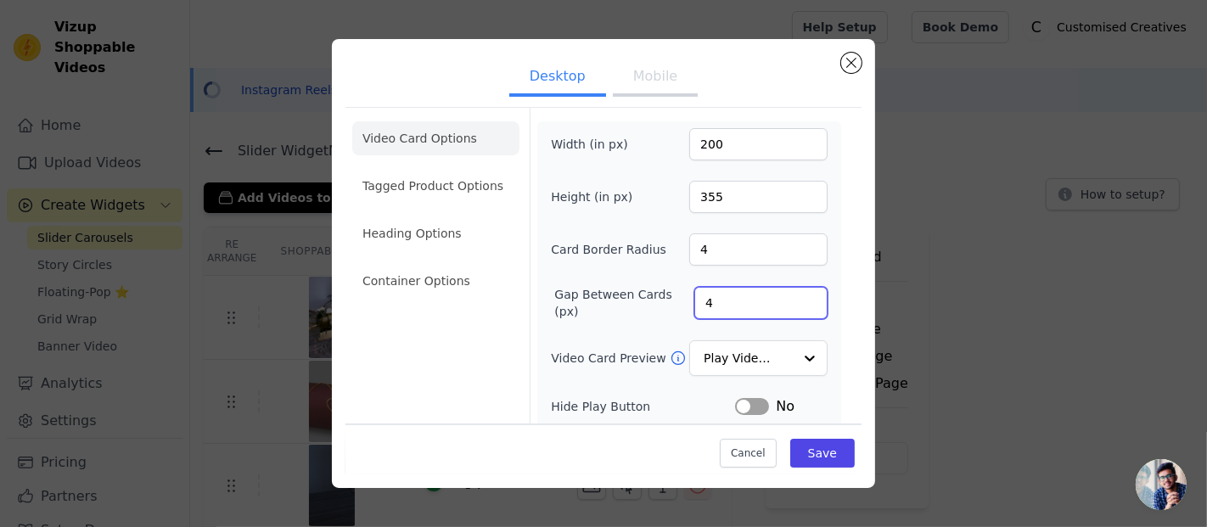
click at [797, 301] on input "4" at bounding box center [761, 303] width 133 height 32
click at [793, 295] on input "16" at bounding box center [761, 303] width 133 height 32
click at [793, 295] on input "19" at bounding box center [761, 303] width 133 height 32
click at [793, 295] on input "26" at bounding box center [761, 303] width 133 height 32
click at [793, 295] on input "27" at bounding box center [761, 303] width 133 height 32
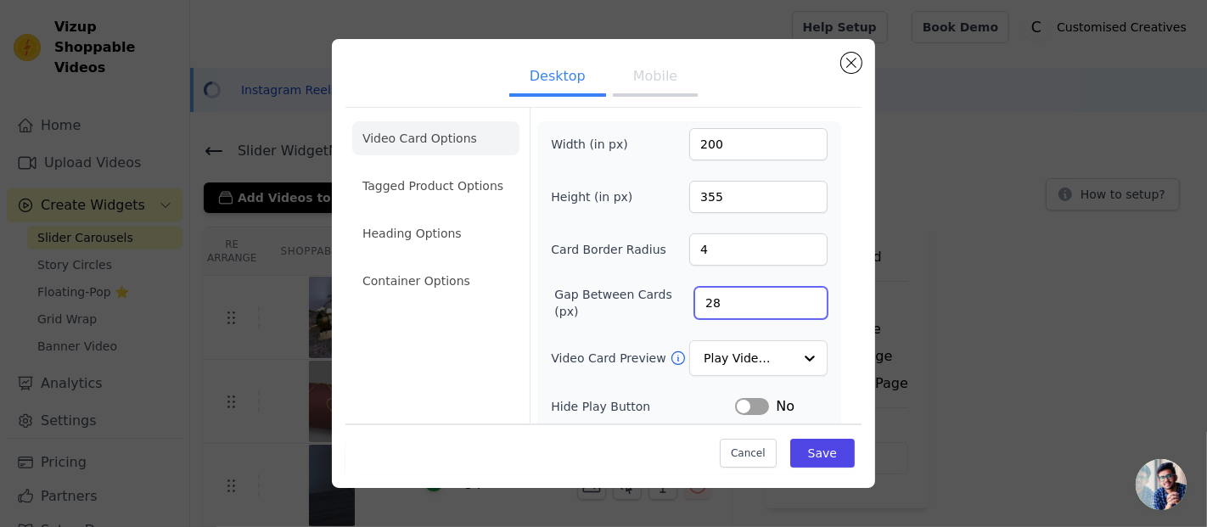
click at [793, 295] on input "28" at bounding box center [761, 303] width 133 height 32
click at [793, 295] on input "29" at bounding box center [761, 303] width 133 height 32
type input "30"
click at [793, 295] on input "30" at bounding box center [761, 303] width 133 height 32
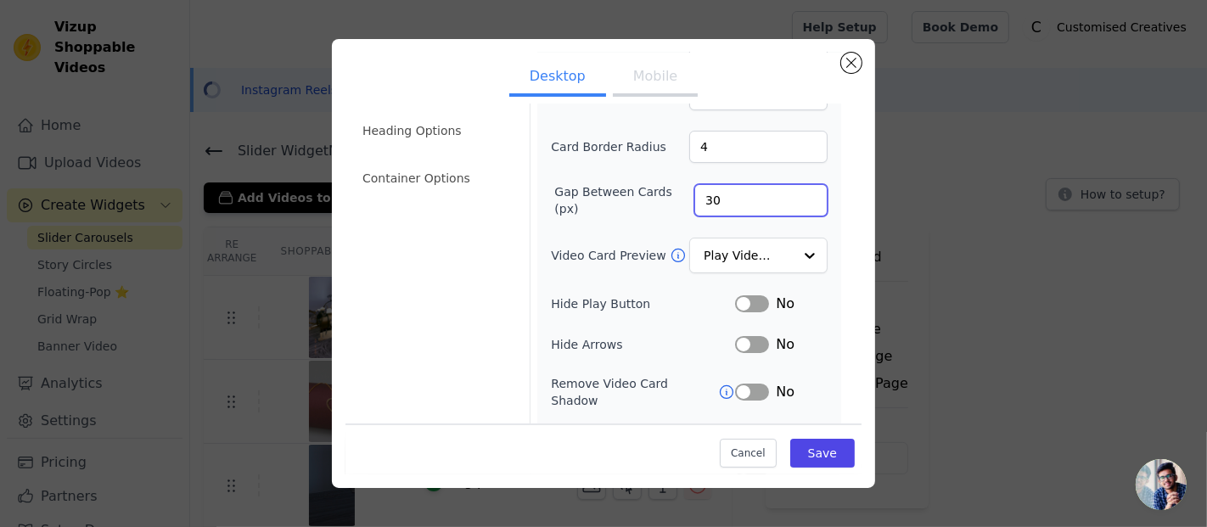
scroll to position [0, 0]
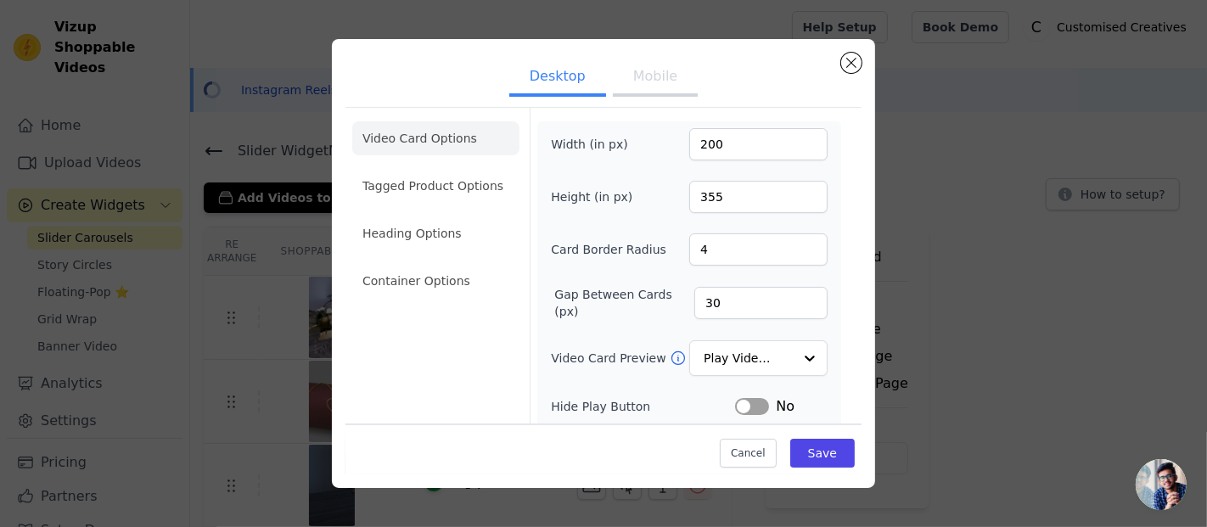
click at [632, 239] on div "Card Border Radius 4" at bounding box center [689, 249] width 277 height 32
click at [453, 180] on li "Tagged Product Options" at bounding box center [435, 186] width 167 height 34
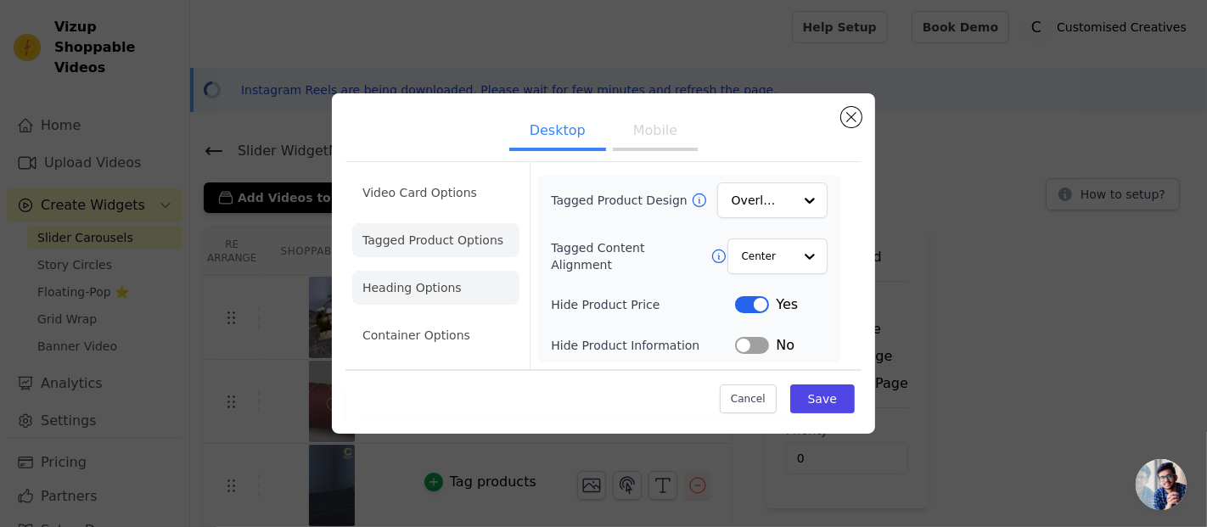
click at [459, 297] on li "Heading Options" at bounding box center [435, 288] width 167 height 34
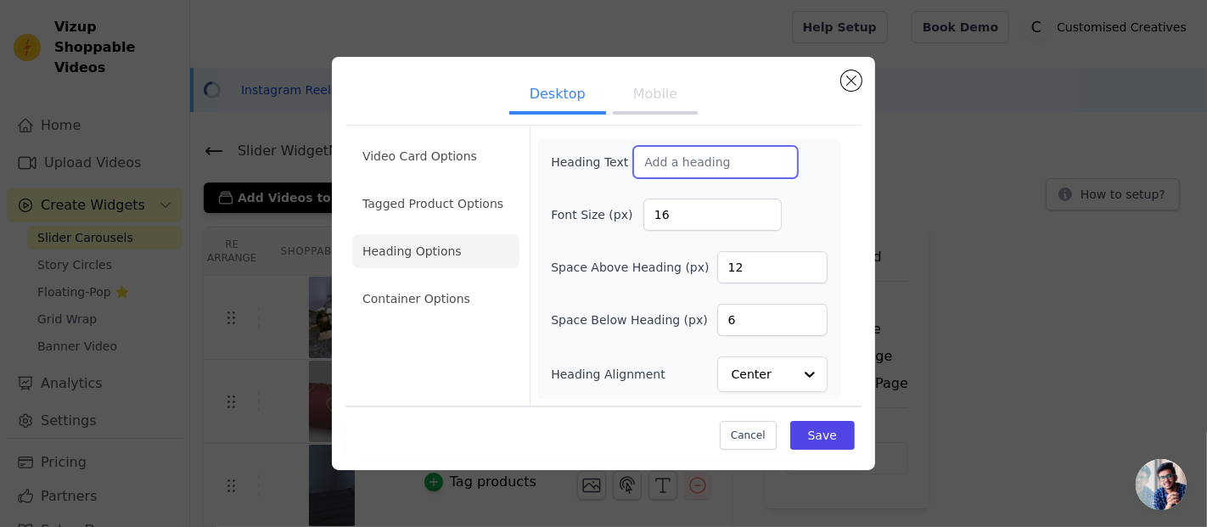
click at [678, 159] on input "Heading Text" at bounding box center [715, 162] width 165 height 32
paste input "🔥 Trending Now on Instagram"
type input "🔥 Trending Now on Instagram"
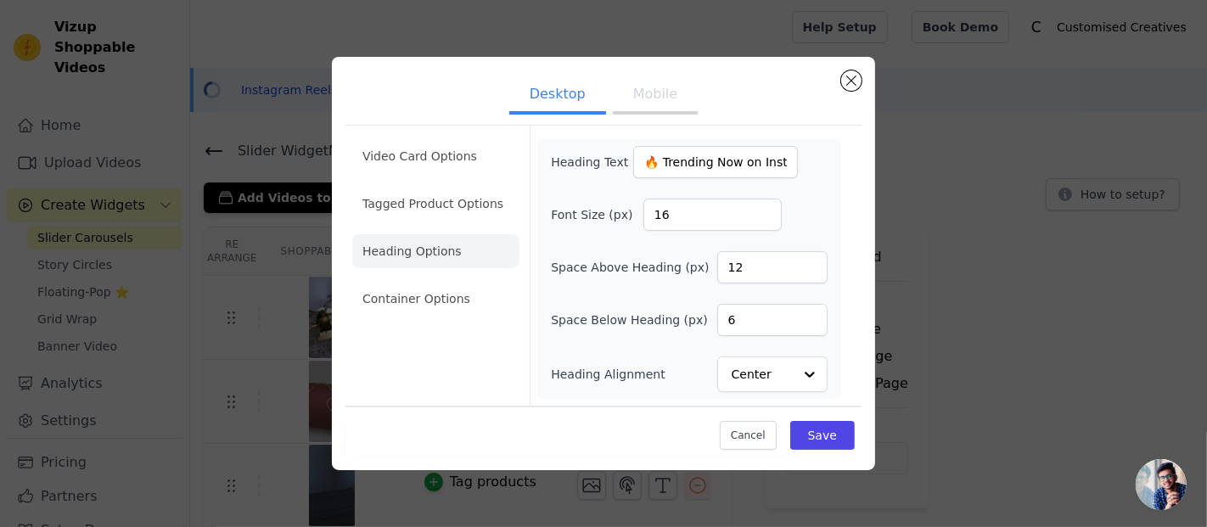
click at [715, 185] on div "Heading Text 🔥 Trending Now on Instagram Font Size (px) 16 Space Above Heading …" at bounding box center [689, 269] width 277 height 246
click at [452, 302] on li "Container Options" at bounding box center [435, 299] width 167 height 34
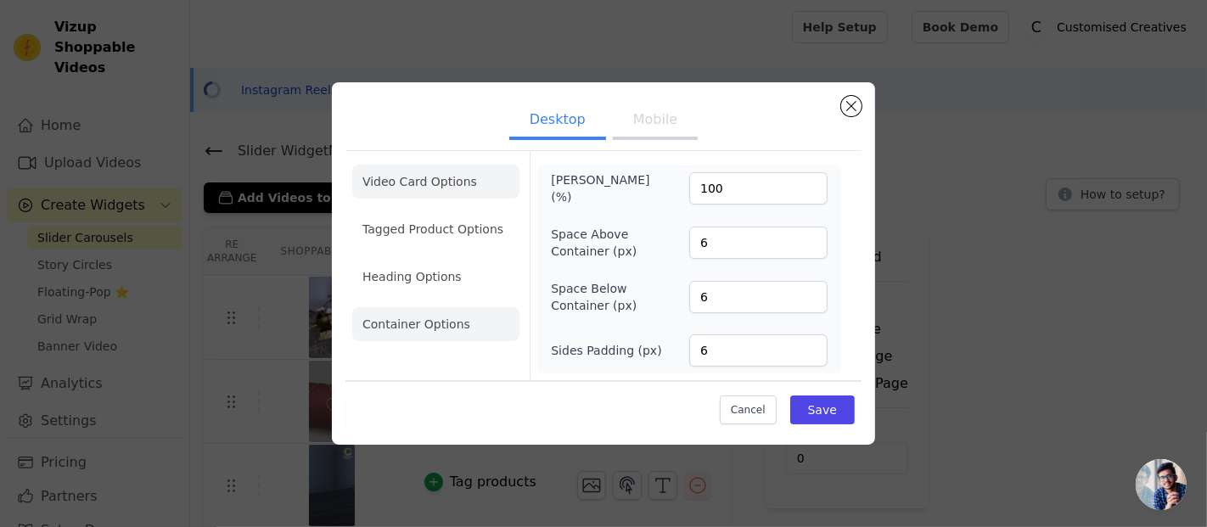
click at [394, 182] on li "Video Card Options" at bounding box center [435, 182] width 167 height 34
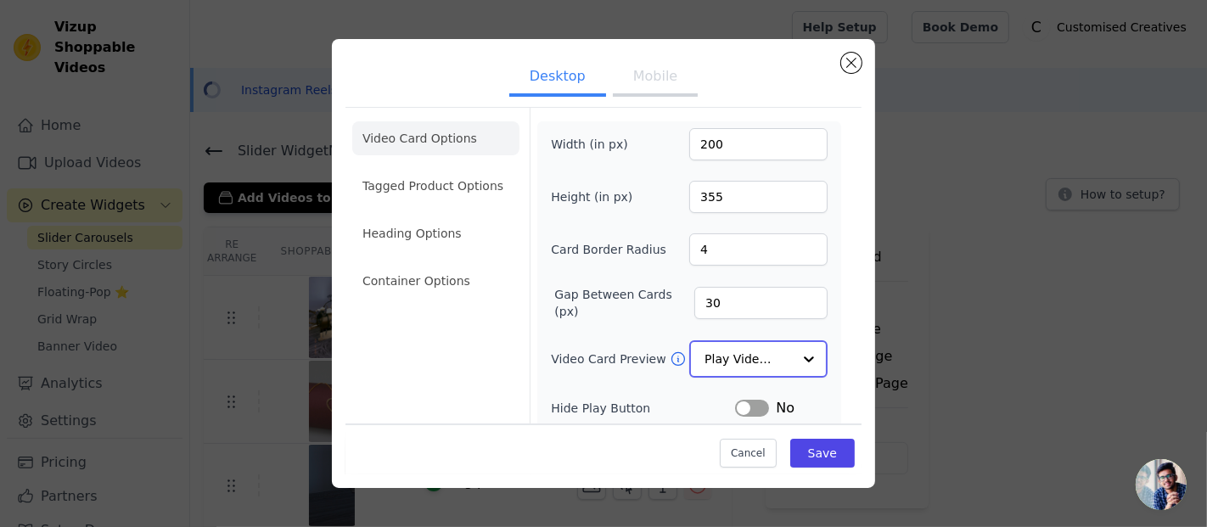
click at [729, 345] on input "Video Card Preview" at bounding box center [748, 359] width 87 height 34
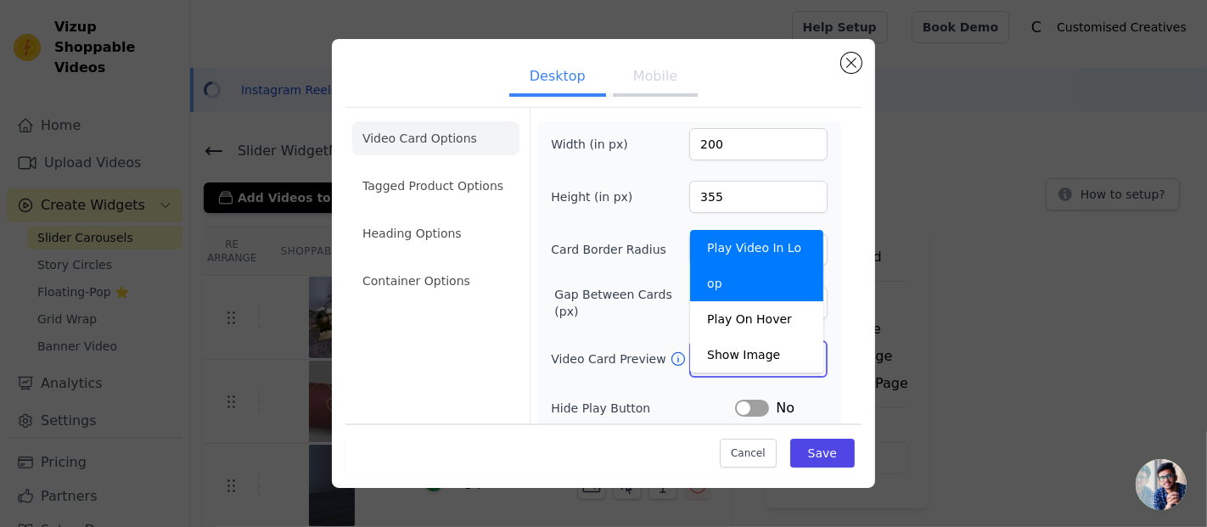
click at [729, 345] on input "Video Card Preview" at bounding box center [748, 359] width 87 height 34
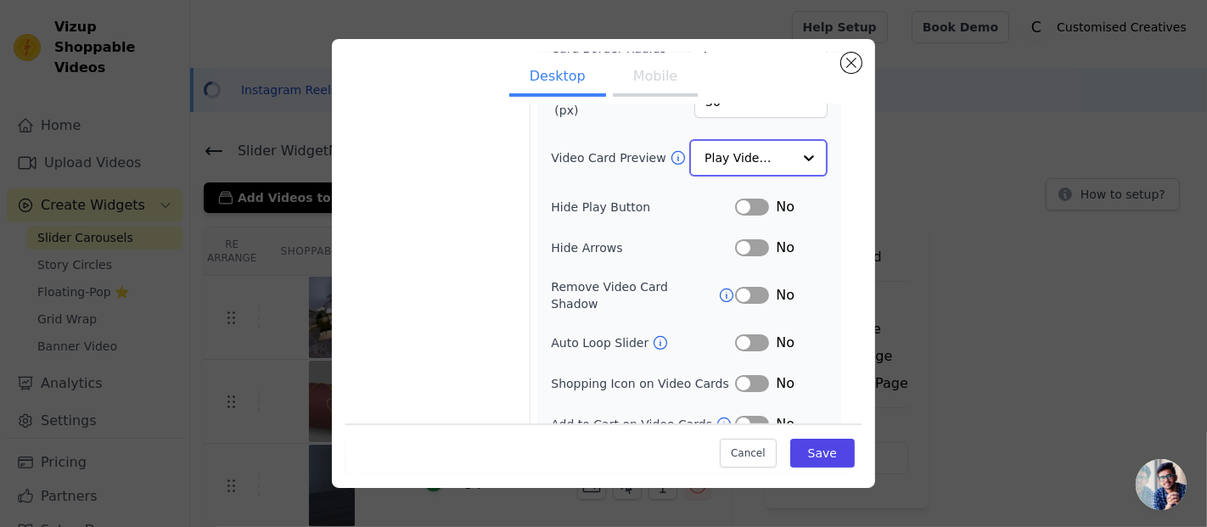
scroll to position [202, 0]
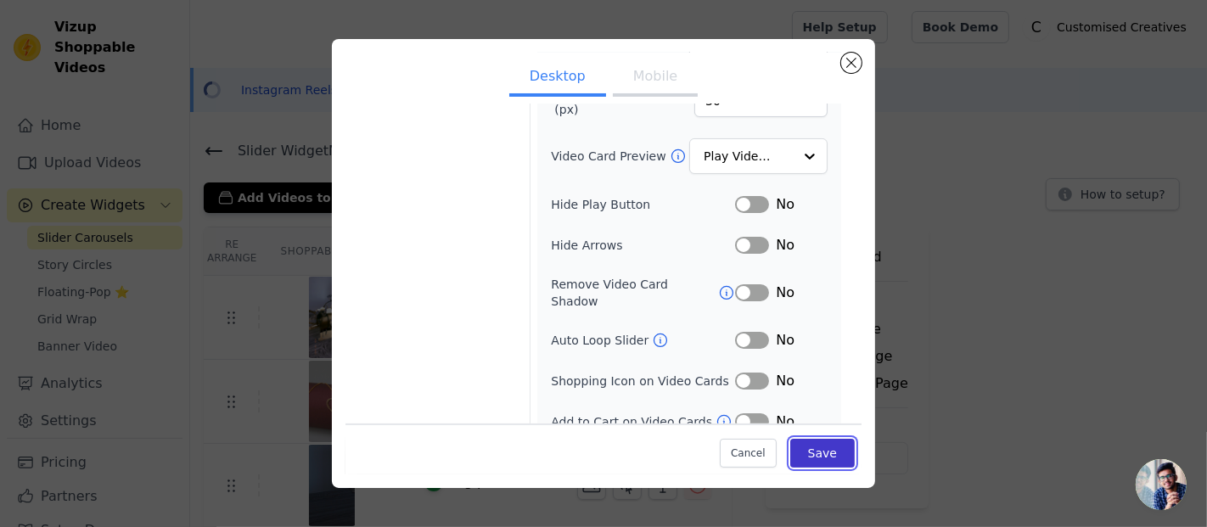
click at [815, 455] on button "Save" at bounding box center [823, 453] width 65 height 29
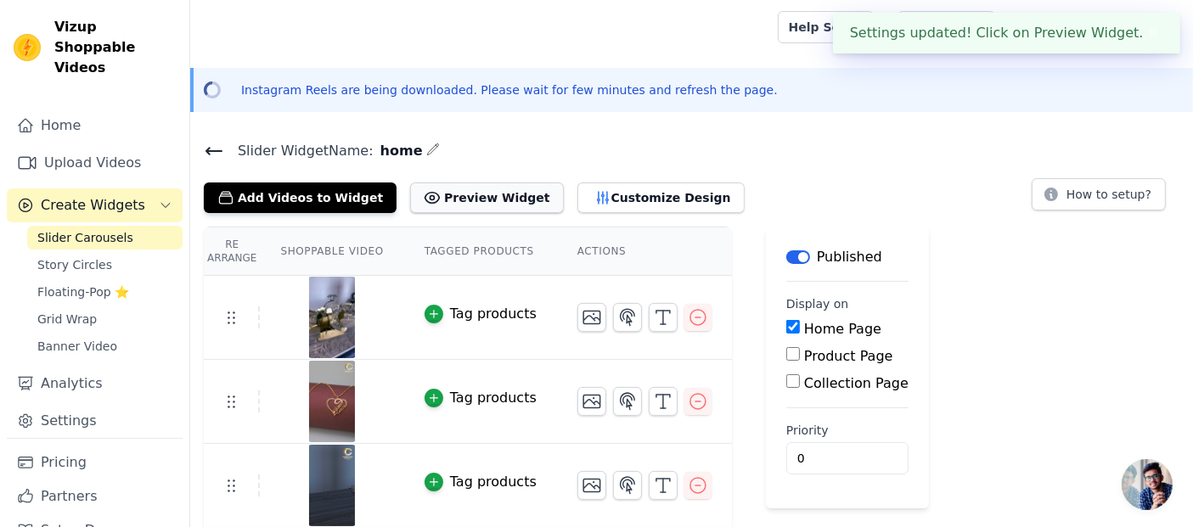
click at [491, 204] on button "Preview Widget" at bounding box center [486, 198] width 153 height 31
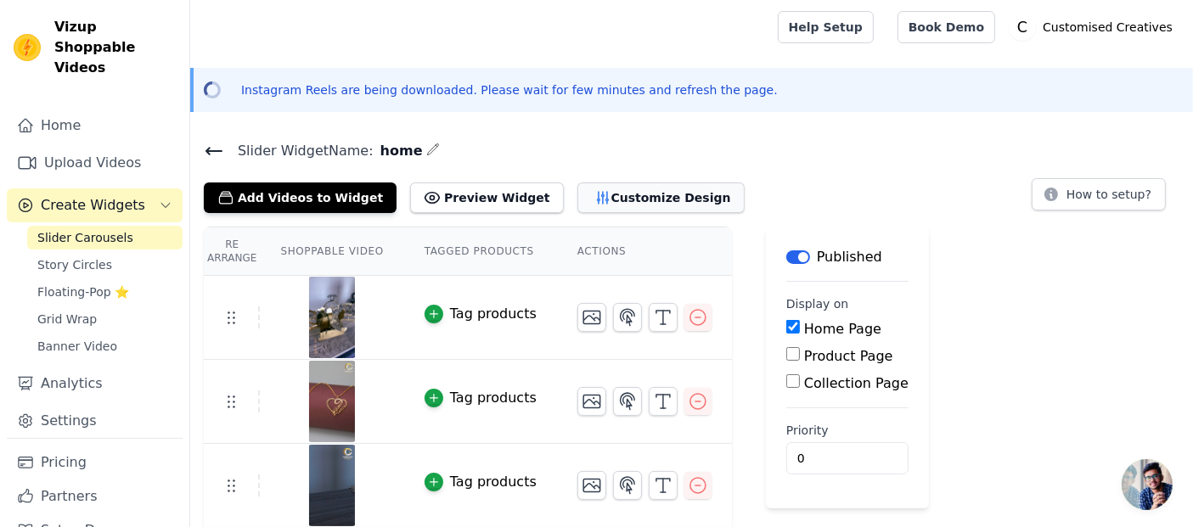
click at [594, 194] on button "Customize Design" at bounding box center [660, 198] width 167 height 31
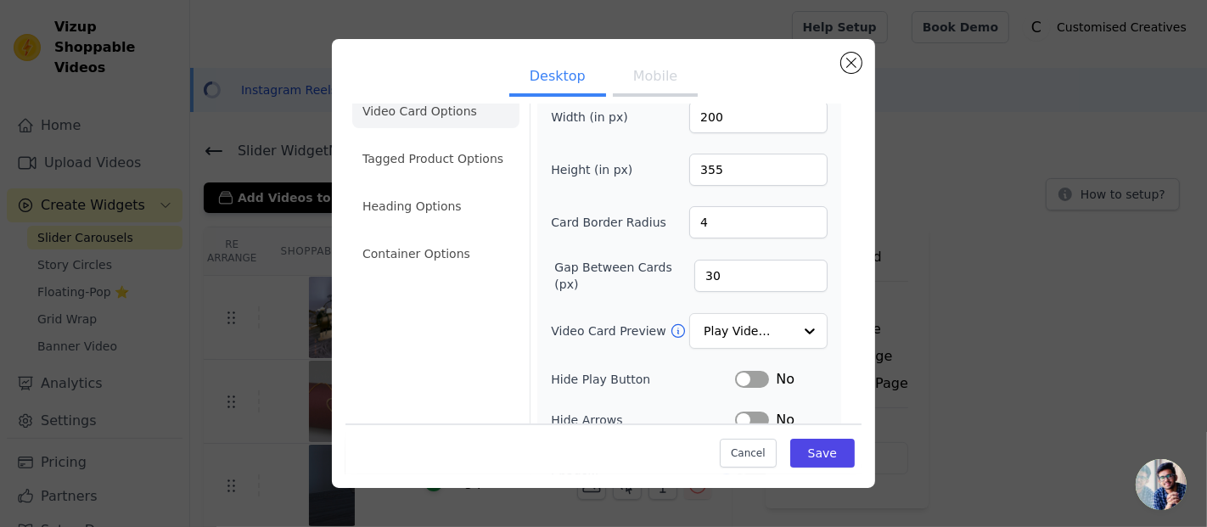
scroll to position [28, 0]
click at [463, 213] on li "Heading Options" at bounding box center [435, 205] width 167 height 34
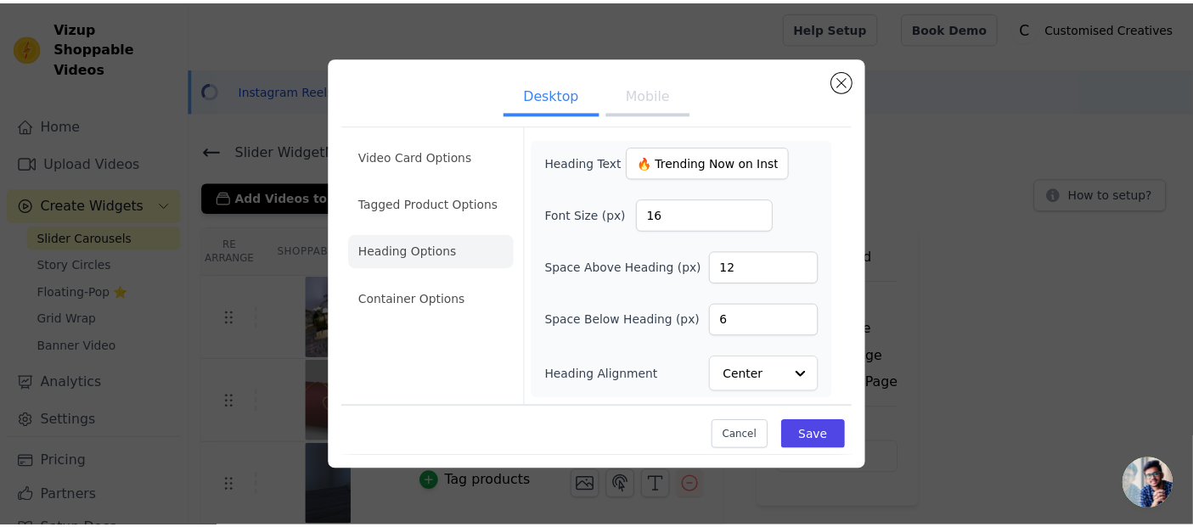
scroll to position [0, 0]
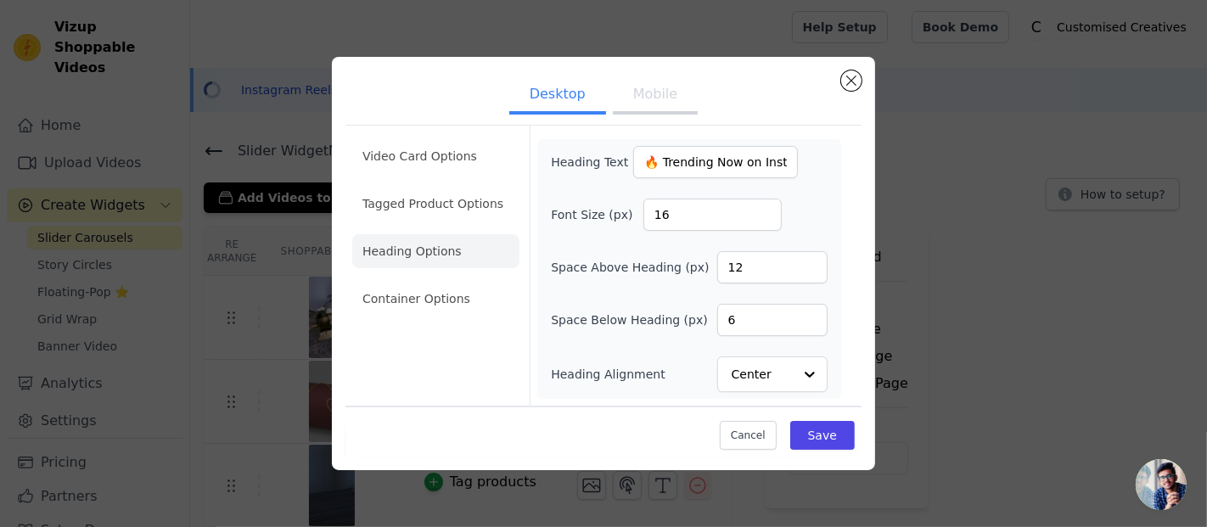
click at [674, 180] on div "Heading Text 🔥 Trending Now on Instagram Font Size (px) 16 Space Above Heading …" at bounding box center [689, 269] width 277 height 246
click at [672, 166] on input "🔥 Trending Now on Instagram" at bounding box center [715, 162] width 165 height 32
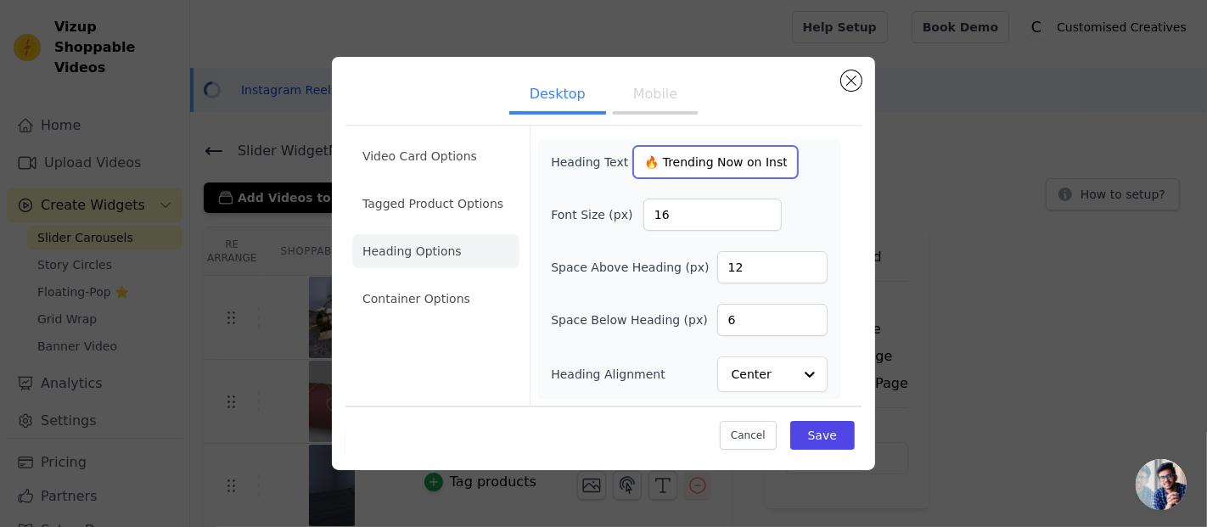
click at [672, 166] on input "🔥 Trending Now on Instagram" at bounding box center [715, 162] width 165 height 32
type input "🔥Now on Instagram"
click at [672, 166] on input "🔥Now on Instagram" at bounding box center [715, 162] width 165 height 32
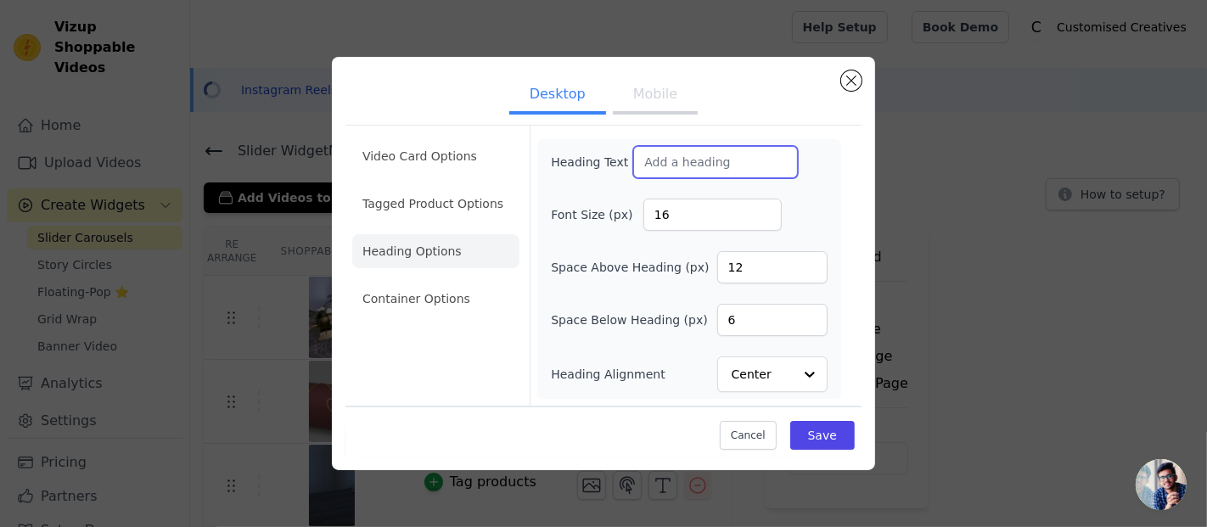
drag, startPoint x: 672, startPoint y: 166, endPoint x: 761, endPoint y: 349, distance: 203.2
click at [761, 349] on div "Heading Text Font Size (px) 16 Space Above Heading (px) 12 Space Below Heading …" at bounding box center [689, 269] width 277 height 246
click at [811, 433] on button "Save" at bounding box center [823, 435] width 65 height 29
